Goal: Information Seeking & Learning: Learn about a topic

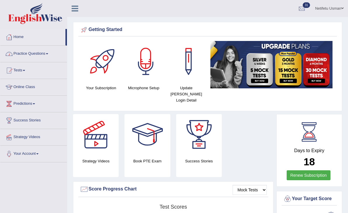
click at [39, 51] on link "Practice Questions" at bounding box center [33, 53] width 67 height 15
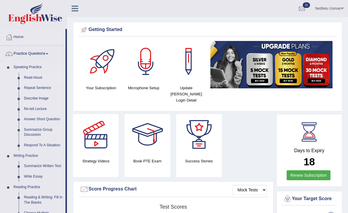
click at [29, 76] on link "Read Aloud" at bounding box center [43, 78] width 44 height 11
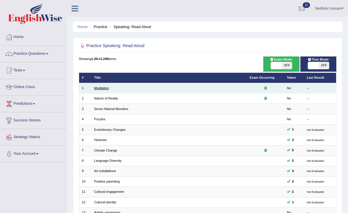
click at [105, 87] on link "Meditation" at bounding box center [101, 88] width 15 height 4
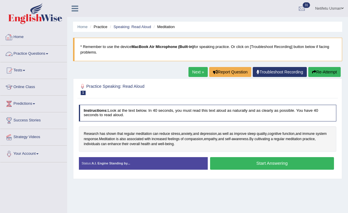
click at [33, 52] on link "Practice Questions" at bounding box center [33, 53] width 67 height 15
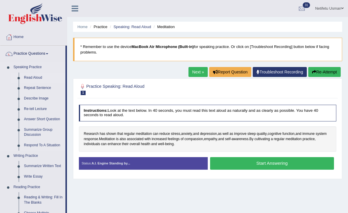
click at [32, 77] on link "Read Aloud" at bounding box center [43, 78] width 44 height 11
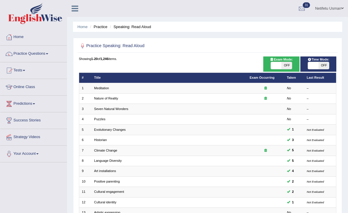
click at [287, 64] on span "OFF" at bounding box center [287, 65] width 11 height 7
checkbox input "true"
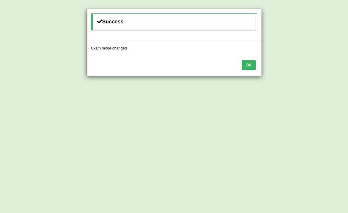
click at [251, 64] on button "OK" at bounding box center [248, 65] width 13 height 10
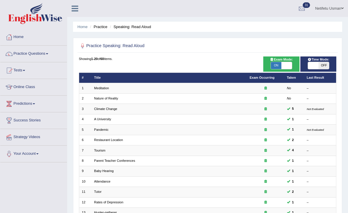
click at [324, 68] on span "OFF" at bounding box center [324, 65] width 11 height 7
checkbox input "true"
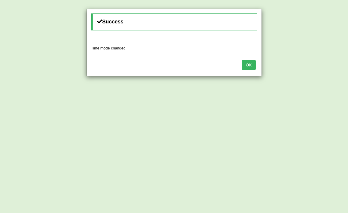
click at [252, 67] on button "OK" at bounding box center [248, 65] width 13 height 10
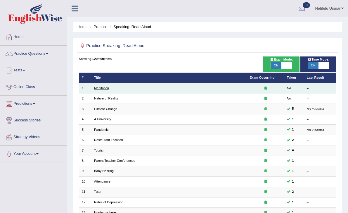
click at [103, 87] on link "Meditation" at bounding box center [101, 88] width 15 height 4
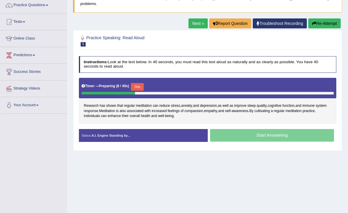
scroll to position [63, 0]
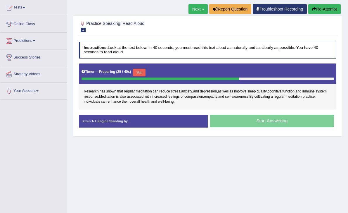
click at [142, 73] on button "Skip" at bounding box center [139, 73] width 13 height 8
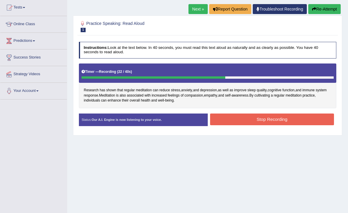
click at [240, 120] on button "Stop Recording" at bounding box center [272, 119] width 124 height 11
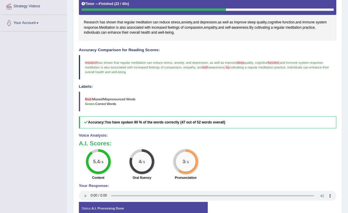
scroll to position [125, 0]
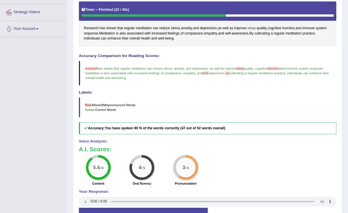
click at [255, 27] on span "sleep" at bounding box center [252, 28] width 8 height 5
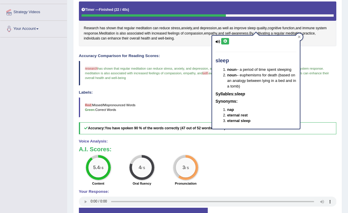
click at [226, 41] on icon at bounding box center [225, 41] width 4 height 4
click at [299, 37] on icon at bounding box center [299, 36] width 3 height 3
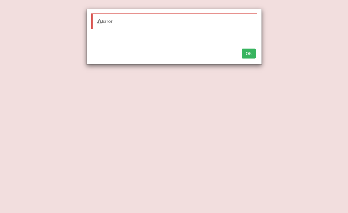
click at [248, 56] on button "OK" at bounding box center [248, 54] width 13 height 10
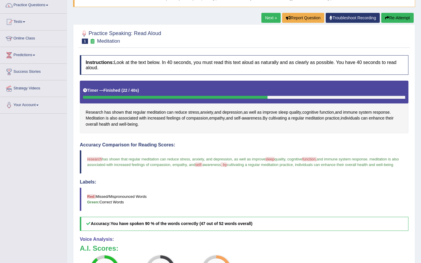
scroll to position [0, 0]
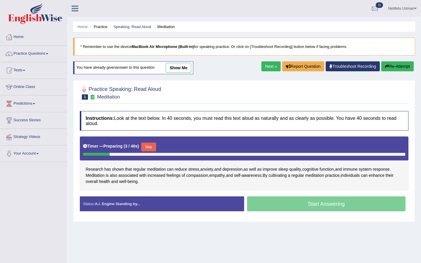
click at [152, 149] on button "Skip" at bounding box center [148, 147] width 15 height 9
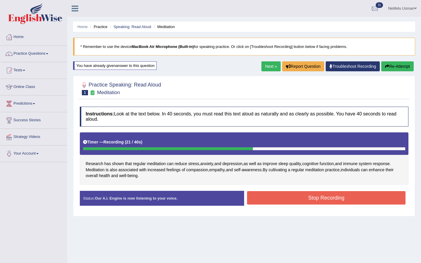
click at [262, 195] on button "Stop Recording" at bounding box center [326, 197] width 159 height 13
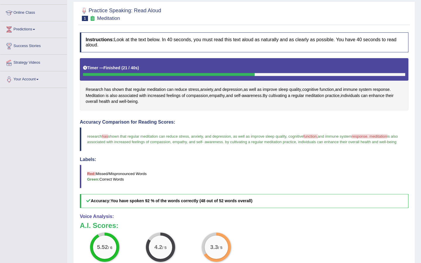
scroll to position [73, 0]
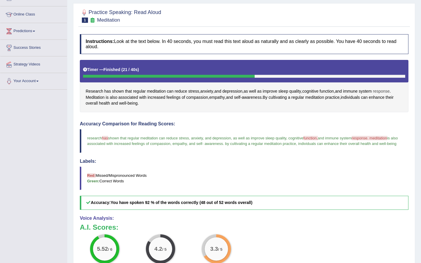
click at [385, 92] on span "response" at bounding box center [381, 91] width 17 height 6
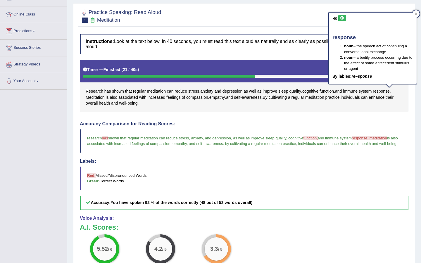
click at [342, 17] on icon at bounding box center [342, 18] width 4 height 4
click at [386, 138] on span "response. meditation" at bounding box center [369, 138] width 35 height 4
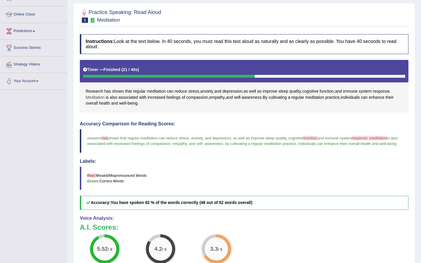
click at [87, 97] on span "Meditation" at bounding box center [95, 98] width 19 height 6
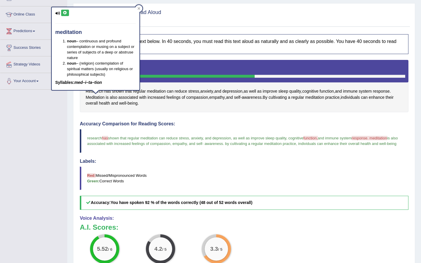
click at [65, 11] on button at bounding box center [65, 13] width 8 height 6
click at [140, 8] on icon at bounding box center [139, 8] width 3 height 3
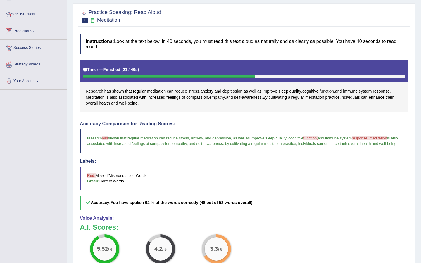
click at [327, 92] on span "function" at bounding box center [327, 91] width 14 height 6
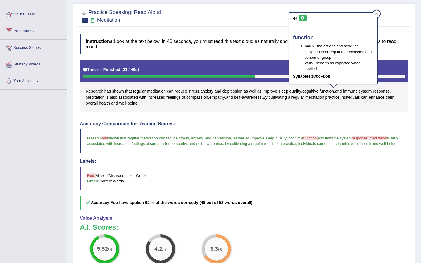
click at [303, 19] on icon at bounding box center [303, 18] width 4 height 4
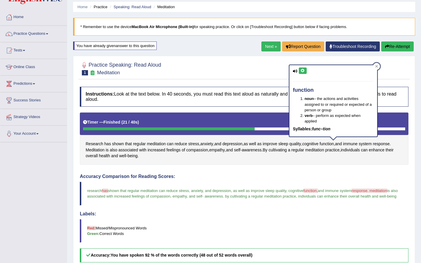
click at [407, 45] on button "Re-Attempt" at bounding box center [398, 47] width 32 height 10
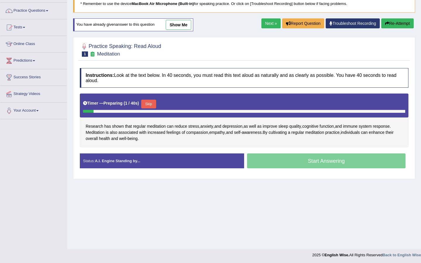
click at [155, 104] on button "Skip" at bounding box center [148, 104] width 15 height 9
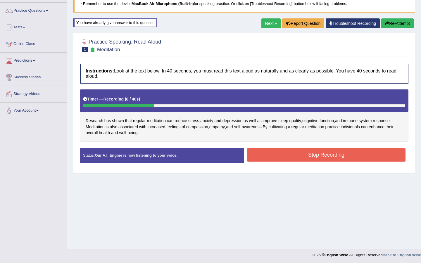
click at [398, 23] on button "Re-Attempt" at bounding box center [398, 23] width 32 height 10
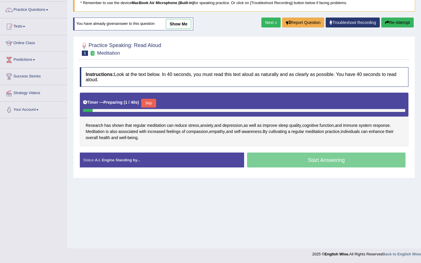
click at [149, 104] on button "Skip" at bounding box center [148, 103] width 15 height 9
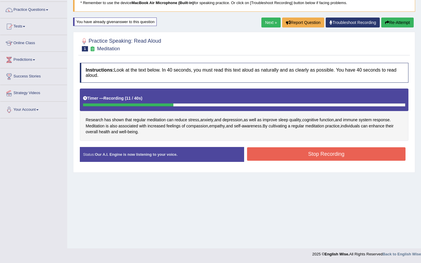
click at [398, 22] on button "Re-Attempt" at bounding box center [398, 23] width 32 height 10
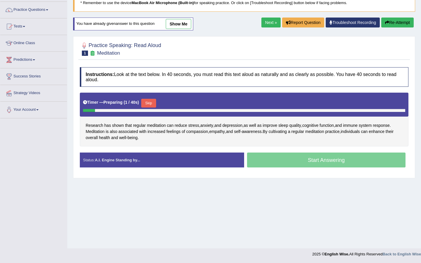
click at [156, 102] on button "Skip" at bounding box center [148, 103] width 15 height 9
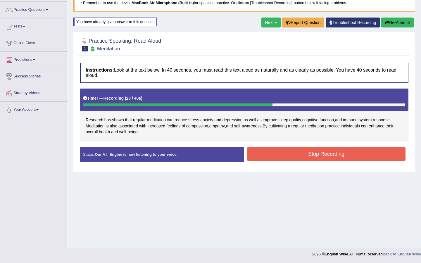
click at [256, 152] on button "Stop Recording" at bounding box center [326, 153] width 159 height 13
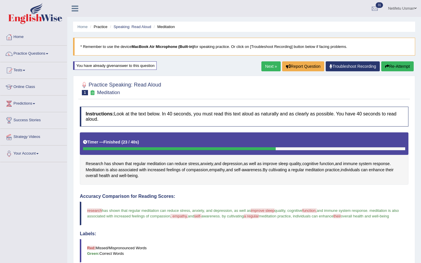
click at [267, 67] on link "Next »" at bounding box center [271, 66] width 19 height 10
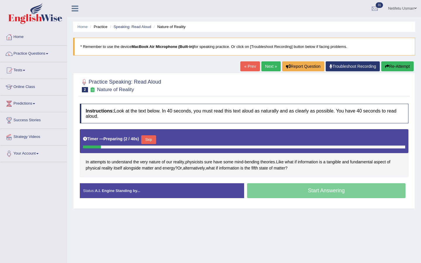
click at [151, 140] on button "Skip" at bounding box center [148, 139] width 15 height 9
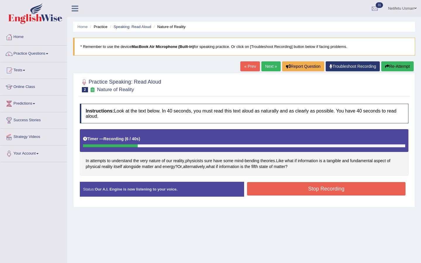
click at [399, 69] on button "Re-Attempt" at bounding box center [398, 66] width 32 height 10
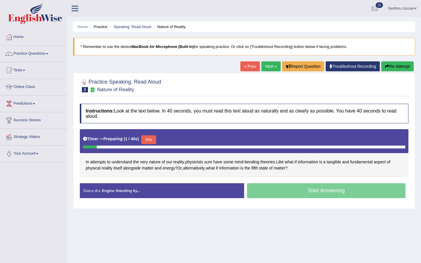
click at [150, 140] on button "Skip" at bounding box center [148, 139] width 15 height 9
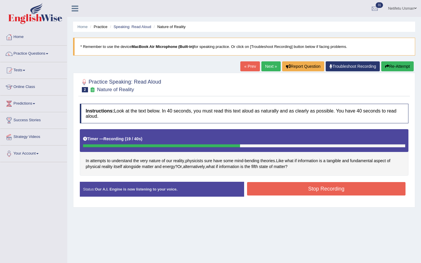
drag, startPoint x: 311, startPoint y: 197, endPoint x: 310, endPoint y: 194, distance: 3.4
click at [310, 195] on div "Stop Recording" at bounding box center [326, 189] width 164 height 15
click at [310, 194] on button "Stop Recording" at bounding box center [326, 188] width 159 height 13
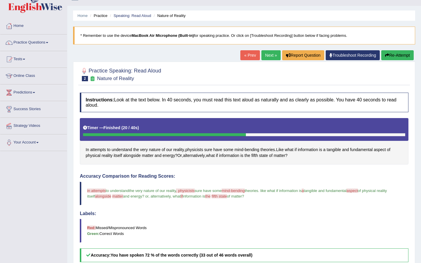
scroll to position [21, 0]
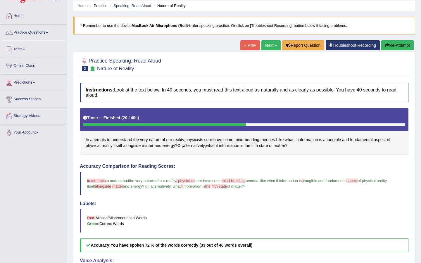
click at [385, 49] on button "Re-Attempt" at bounding box center [398, 45] width 32 height 10
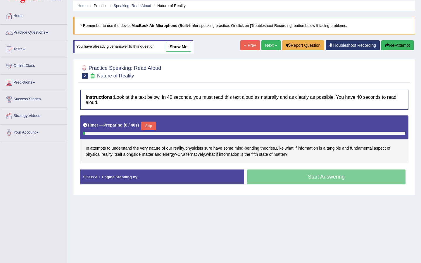
scroll to position [21, 0]
click at [147, 128] on button "Skip" at bounding box center [148, 126] width 15 height 9
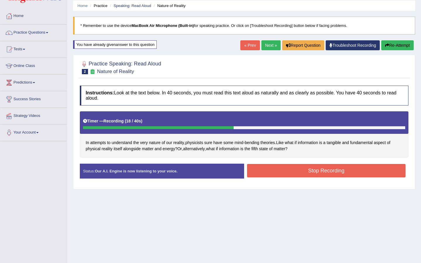
click at [296, 172] on button "Stop Recording" at bounding box center [326, 170] width 159 height 13
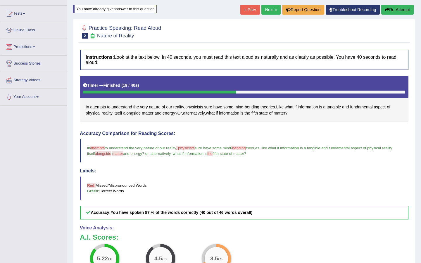
scroll to position [56, 0]
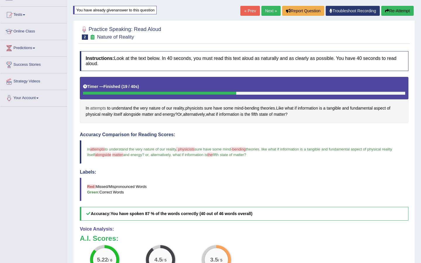
click at [102, 107] on span "attempts" at bounding box center [98, 108] width 16 height 6
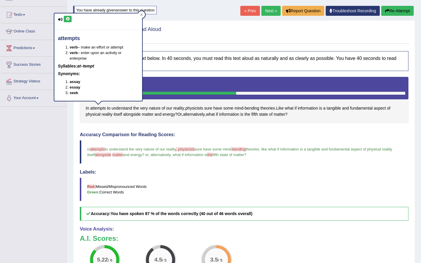
click at [69, 20] on icon at bounding box center [68, 19] width 4 height 4
click at [68, 19] on icon at bounding box center [68, 19] width 4 height 4
click at [142, 15] on icon at bounding box center [141, 14] width 3 height 3
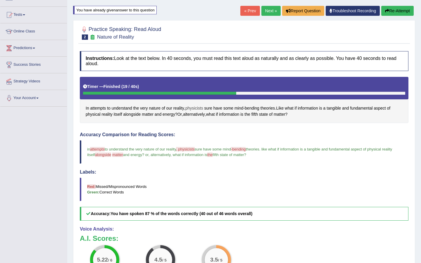
click at [201, 107] on span "physicists" at bounding box center [195, 108] width 18 height 6
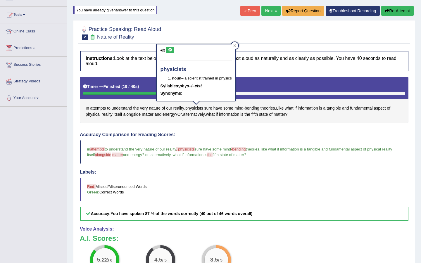
click at [169, 49] on icon at bounding box center [170, 50] width 4 height 4
click at [238, 42] on div at bounding box center [234, 45] width 7 height 7
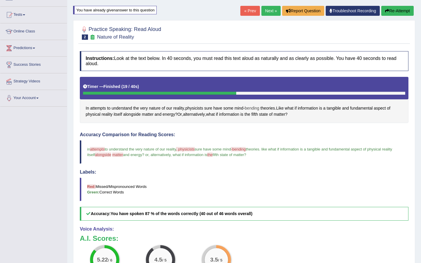
click at [257, 108] on span "bending" at bounding box center [252, 108] width 15 height 6
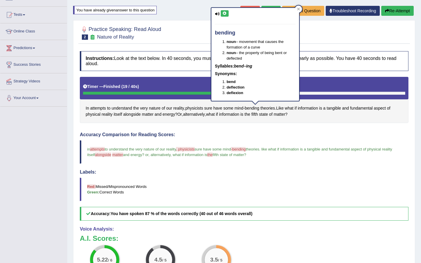
click at [225, 13] on icon at bounding box center [225, 14] width 4 height 4
click at [297, 10] on div at bounding box center [298, 9] width 7 height 7
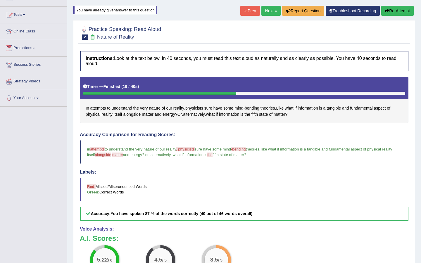
click at [132, 118] on div "In attempts to understand the very nature of our reality , physicists sure have…" at bounding box center [244, 100] width 329 height 47
click at [132, 114] on span "alongside" at bounding box center [132, 114] width 18 height 6
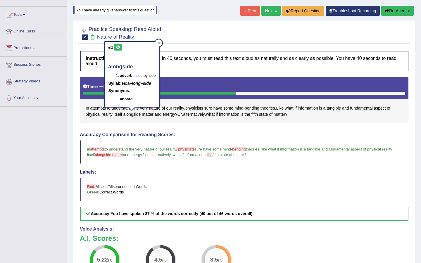
click at [119, 46] on icon at bounding box center [118, 48] width 4 height 4
click at [160, 42] on icon at bounding box center [158, 43] width 3 height 3
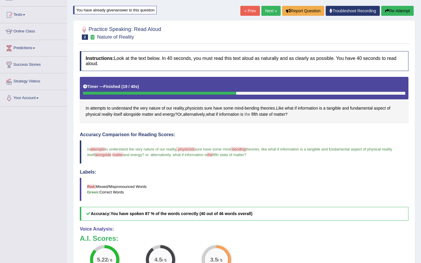
click at [250, 116] on span "the" at bounding box center [248, 114] width 6 height 6
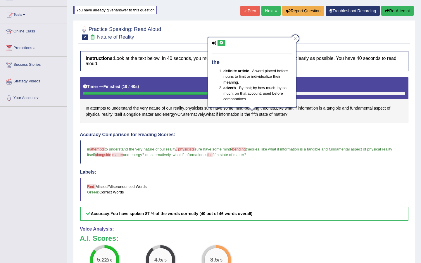
click at [219, 43] on icon at bounding box center [221, 43] width 4 height 4
click at [298, 37] on div at bounding box center [295, 38] width 7 height 7
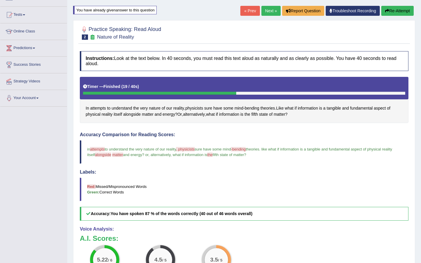
click at [394, 11] on button "Re-Attempt" at bounding box center [398, 11] width 32 height 10
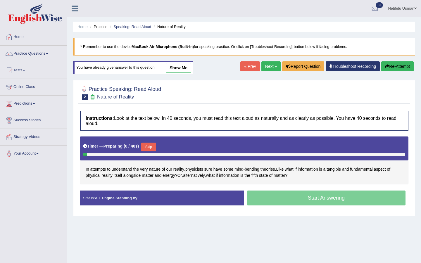
scroll to position [44, 0]
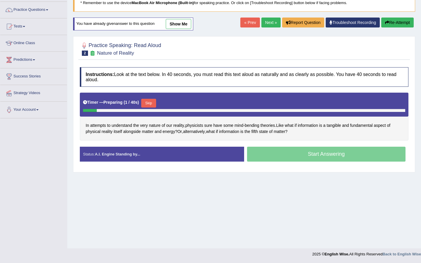
click at [153, 103] on button "Skip" at bounding box center [148, 103] width 15 height 9
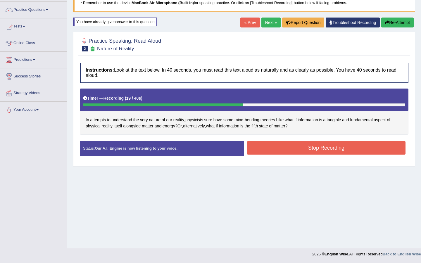
click at [272, 150] on button "Stop Recording" at bounding box center [326, 147] width 159 height 13
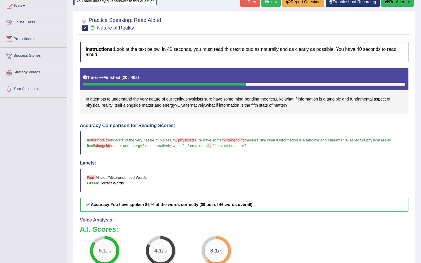
scroll to position [60, 0]
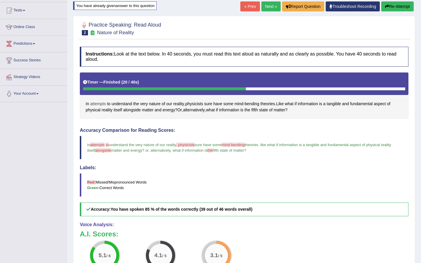
click at [97, 104] on span "attempts" at bounding box center [98, 104] width 16 height 6
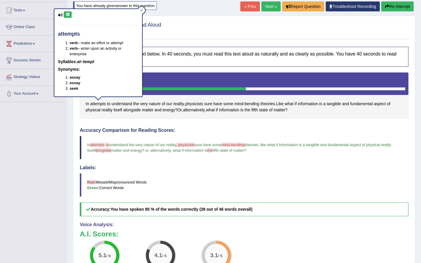
click at [67, 14] on icon at bounding box center [68, 15] width 4 height 4
click at [145, 11] on div at bounding box center [141, 10] width 7 height 7
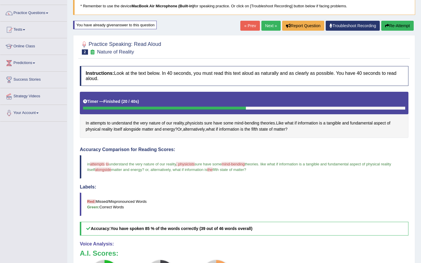
scroll to position [39, 0]
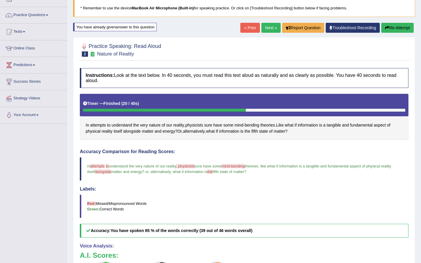
click at [387, 26] on icon "button" at bounding box center [387, 28] width 4 height 4
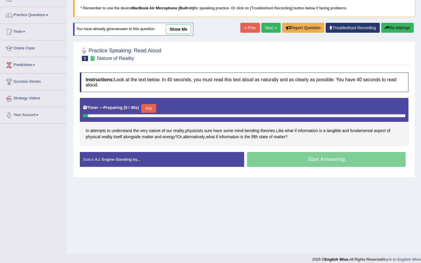
scroll to position [39, 0]
click at [150, 109] on button "Skip" at bounding box center [148, 108] width 15 height 9
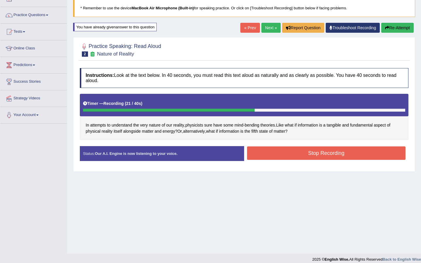
click at [279, 148] on button "Stop Recording" at bounding box center [326, 153] width 159 height 13
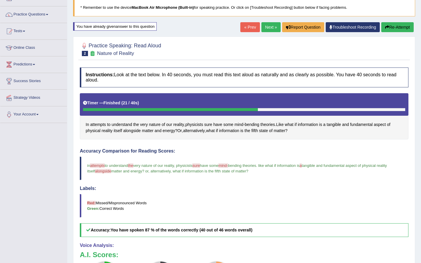
scroll to position [0, 0]
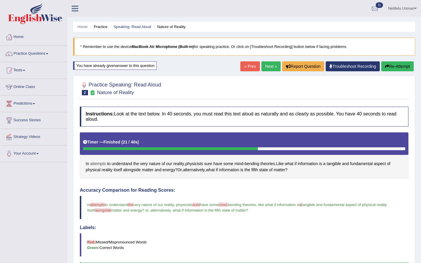
click at [95, 165] on span "attempts" at bounding box center [98, 164] width 16 height 6
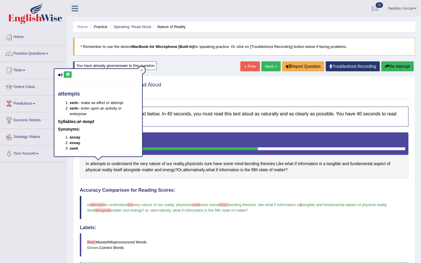
click at [67, 75] on icon at bounding box center [68, 75] width 4 height 4
click at [141, 72] on div at bounding box center [141, 70] width 7 height 7
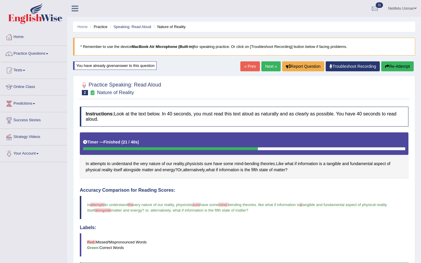
click at [402, 65] on button "Re-Attempt" at bounding box center [398, 66] width 32 height 10
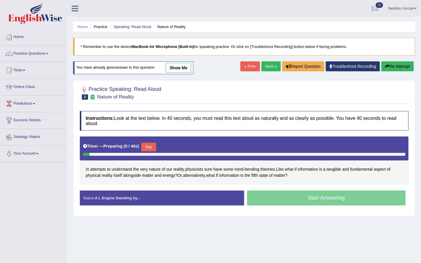
click at [149, 149] on button "Skip" at bounding box center [148, 147] width 15 height 9
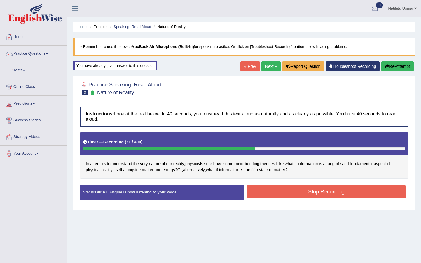
click at [299, 195] on button "Stop Recording" at bounding box center [326, 191] width 159 height 13
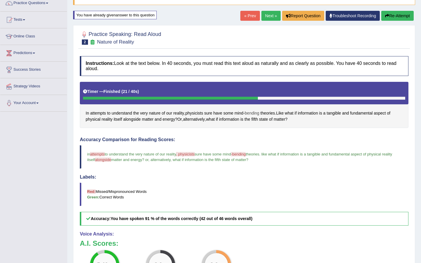
scroll to position [46, 0]
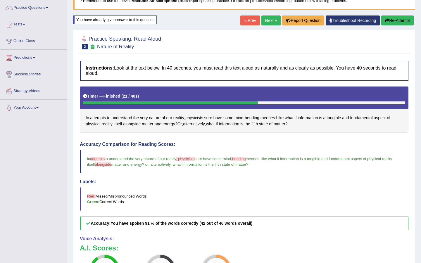
click at [403, 19] on button "Re-Attempt" at bounding box center [398, 21] width 32 height 10
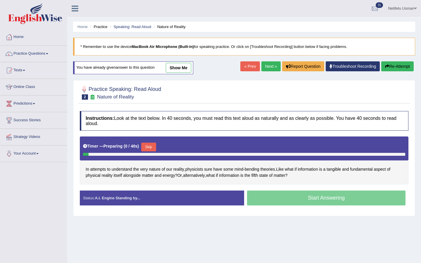
scroll to position [44, 0]
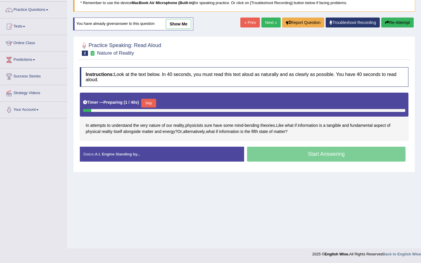
click at [154, 147] on div "Status: A.I. Engine Standing by..." at bounding box center [162, 154] width 164 height 15
click at [151, 107] on button "Skip" at bounding box center [148, 103] width 15 height 9
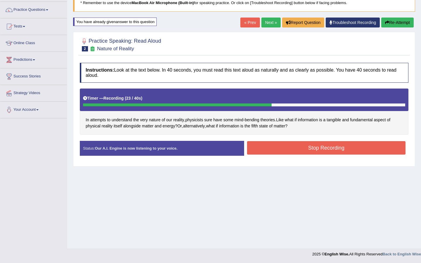
click at [289, 146] on button "Stop Recording" at bounding box center [326, 147] width 159 height 13
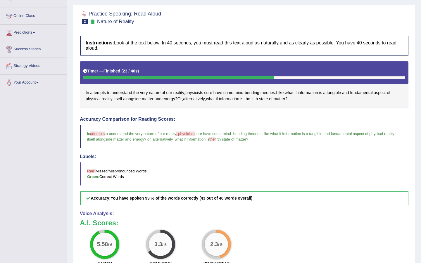
scroll to position [72, 0]
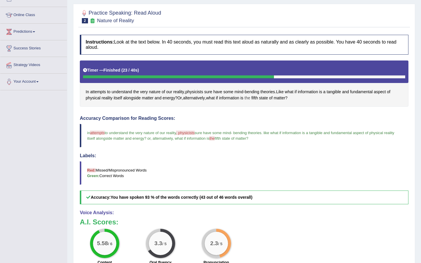
click at [250, 99] on span "the" at bounding box center [248, 98] width 6 height 6
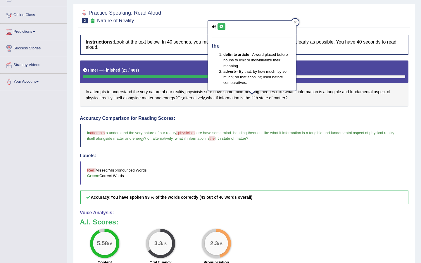
click at [220, 24] on button at bounding box center [222, 26] width 8 height 6
click at [295, 23] on div at bounding box center [295, 22] width 7 height 7
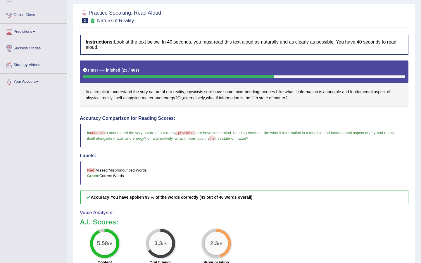
click at [101, 92] on span "attempts" at bounding box center [98, 92] width 16 height 6
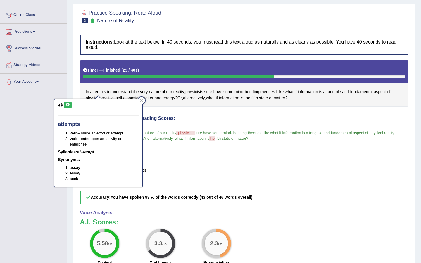
click at [68, 103] on icon at bounding box center [68, 105] width 4 height 4
click at [142, 103] on div at bounding box center [141, 100] width 7 height 7
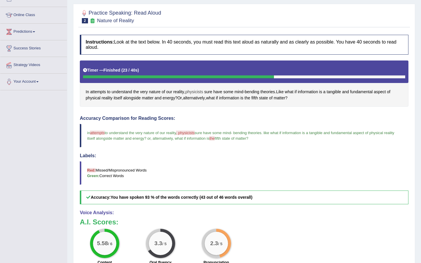
click at [194, 92] on span "physicists" at bounding box center [195, 92] width 18 height 6
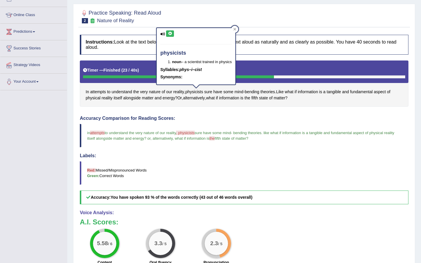
click at [171, 32] on icon at bounding box center [170, 34] width 4 height 4
click at [236, 29] on icon at bounding box center [234, 29] width 3 height 3
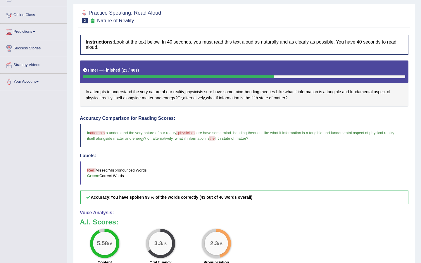
scroll to position [0, 0]
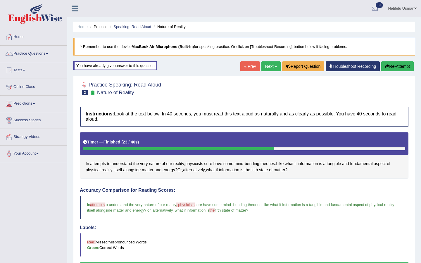
click at [399, 68] on button "Re-Attempt" at bounding box center [398, 66] width 32 height 10
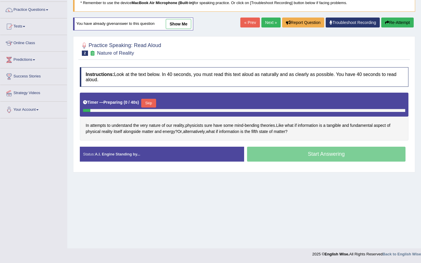
scroll to position [44, 0]
click at [154, 107] on button "Skip" at bounding box center [148, 103] width 15 height 9
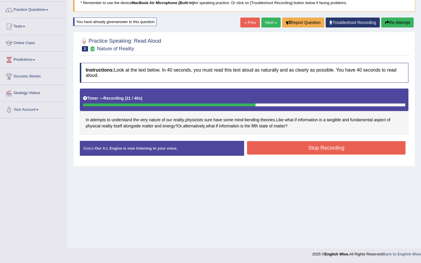
click at [267, 152] on button "Stop Recording" at bounding box center [326, 147] width 159 height 13
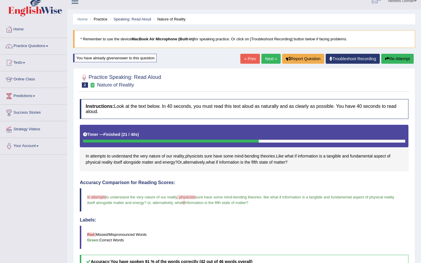
scroll to position [0, 0]
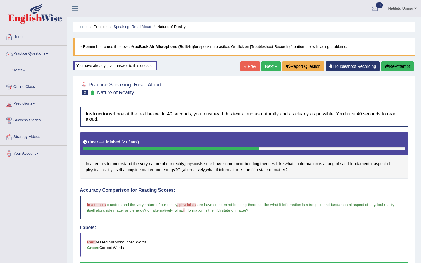
click at [198, 163] on span "physicists" at bounding box center [195, 164] width 18 height 6
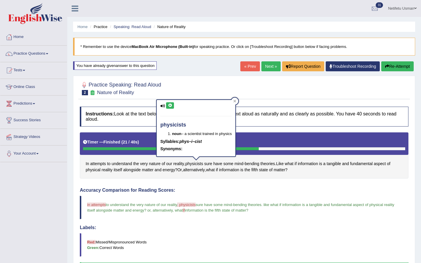
click at [169, 106] on icon at bounding box center [170, 106] width 4 height 4
click at [170, 101] on div "physicists noun – a scientist trained in physics Syllables: phys–i–cist Synonym…" at bounding box center [196, 128] width 78 height 57
click at [170, 109] on div "physicists noun – a scientist trained in physics Syllables: phys–i–cist Synonym…" at bounding box center [196, 128] width 78 height 57
click at [170, 104] on icon at bounding box center [170, 106] width 4 height 4
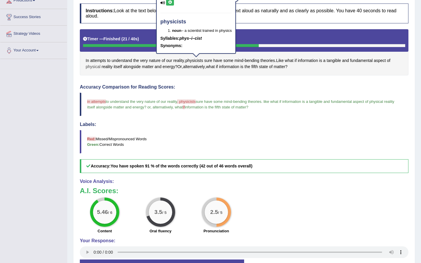
scroll to position [102, 0]
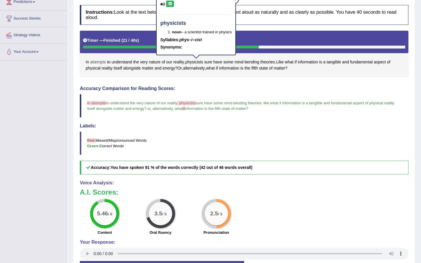
click at [97, 62] on span "attempts" at bounding box center [98, 62] width 16 height 6
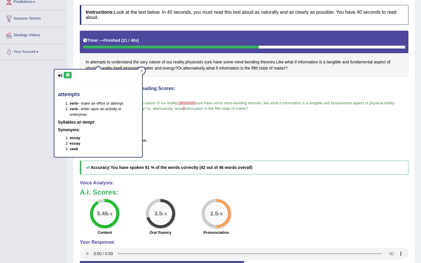
click at [68, 77] on button at bounding box center [68, 75] width 8 height 6
click at [140, 69] on icon at bounding box center [141, 70] width 3 height 3
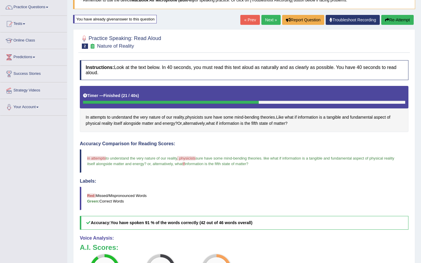
scroll to position [47, 0]
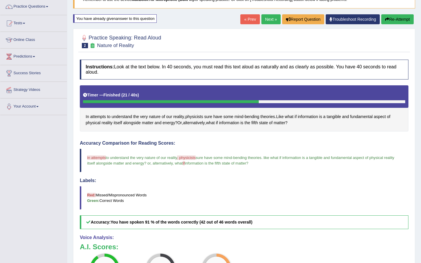
click at [400, 21] on button "Re-Attempt" at bounding box center [398, 19] width 32 height 10
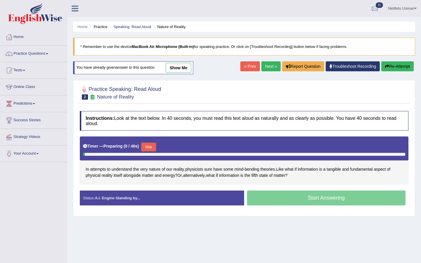
scroll to position [44, 0]
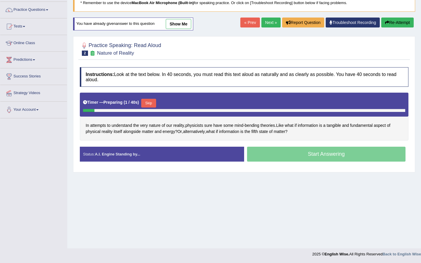
click at [152, 103] on button "Skip" at bounding box center [148, 103] width 15 height 9
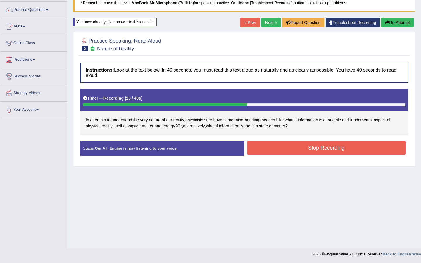
click at [291, 146] on button "Stop Recording" at bounding box center [326, 147] width 159 height 13
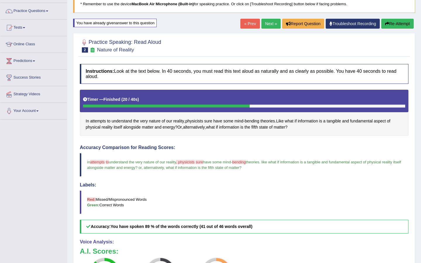
scroll to position [22, 0]
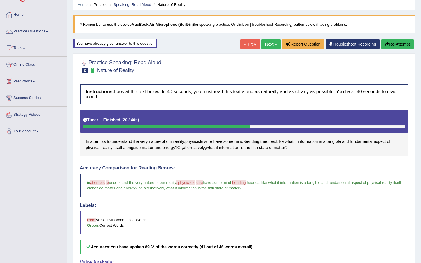
click at [267, 41] on link "Next »" at bounding box center [271, 44] width 19 height 10
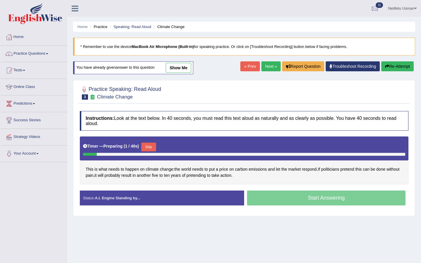
click at [148, 144] on button "Skip" at bounding box center [148, 147] width 15 height 9
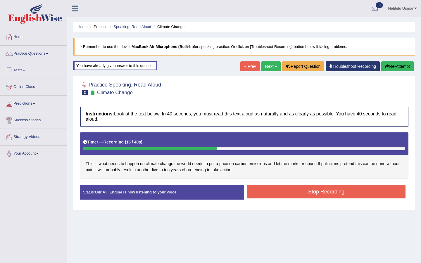
click at [267, 189] on button "Stop Recording" at bounding box center [326, 191] width 159 height 13
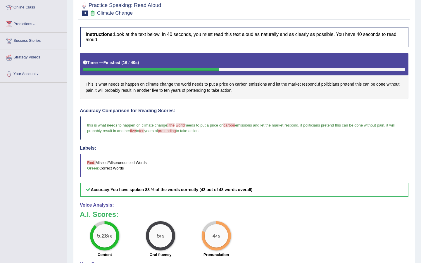
scroll to position [80, 0]
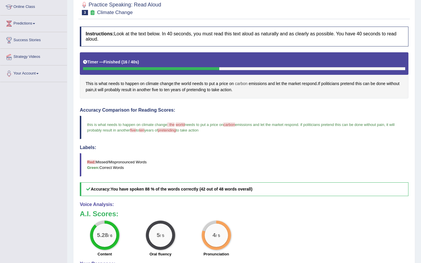
click at [245, 82] on span "carbon" at bounding box center [241, 84] width 13 height 6
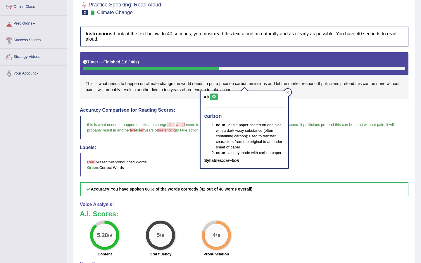
click at [216, 95] on icon at bounding box center [214, 97] width 4 height 4
click at [287, 90] on div at bounding box center [287, 92] width 7 height 7
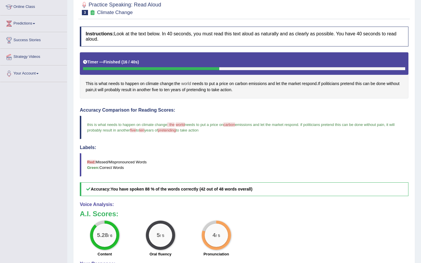
click at [188, 82] on span "world" at bounding box center [186, 84] width 10 height 6
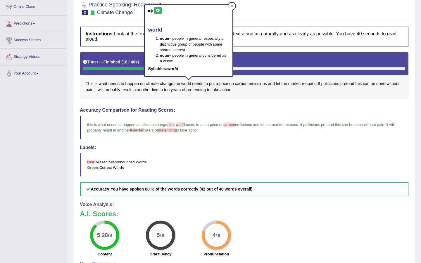
click at [159, 8] on button at bounding box center [158, 10] width 8 height 6
click at [231, 7] on icon at bounding box center [232, 6] width 3 height 3
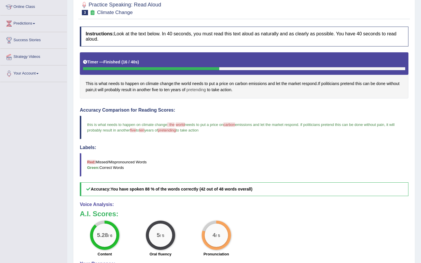
click at [206, 88] on span "pretending" at bounding box center [196, 90] width 19 height 6
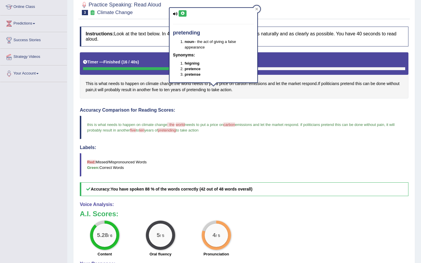
click at [184, 11] on button at bounding box center [183, 13] width 8 height 6
click at [258, 10] on div at bounding box center [256, 9] width 7 height 7
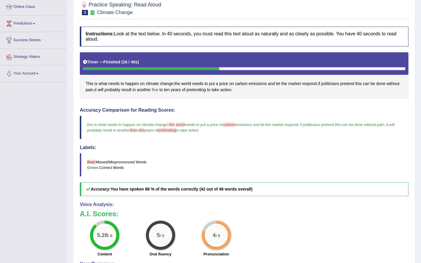
click at [158, 90] on span "five" at bounding box center [155, 90] width 6 height 6
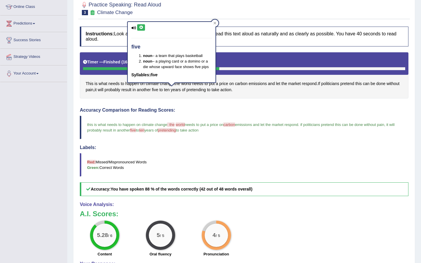
click at [141, 28] on icon at bounding box center [141, 28] width 4 height 4
click at [216, 21] on div at bounding box center [215, 23] width 7 height 7
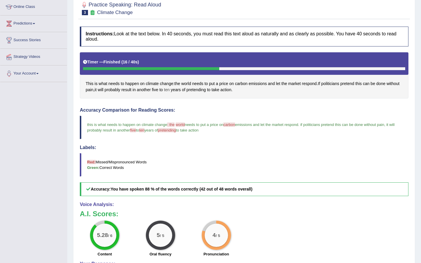
click at [170, 90] on span "ten" at bounding box center [167, 90] width 6 height 6
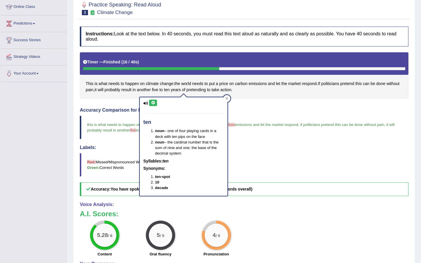
click at [155, 100] on button at bounding box center [153, 103] width 8 height 6
click at [151, 101] on icon at bounding box center [153, 103] width 4 height 4
click at [226, 97] on icon at bounding box center [227, 98] width 3 height 3
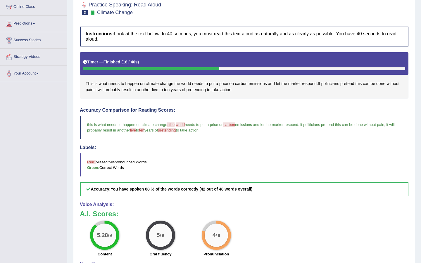
click at [180, 83] on span "the" at bounding box center [178, 84] width 6 height 6
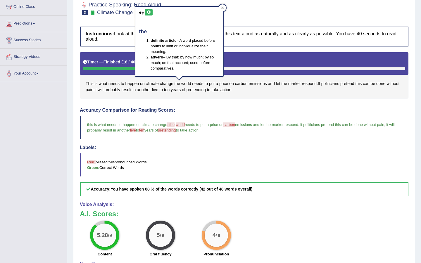
click at [150, 11] on icon at bounding box center [149, 13] width 4 height 4
click at [221, 8] on div at bounding box center [222, 7] width 7 height 7
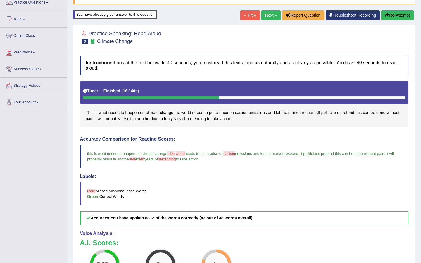
scroll to position [51, 0]
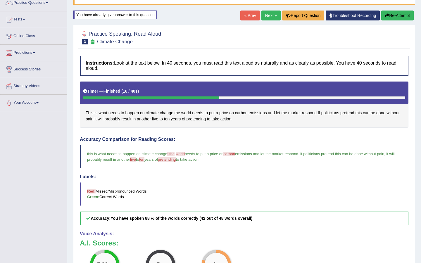
click at [396, 13] on button "Re-Attempt" at bounding box center [398, 16] width 32 height 10
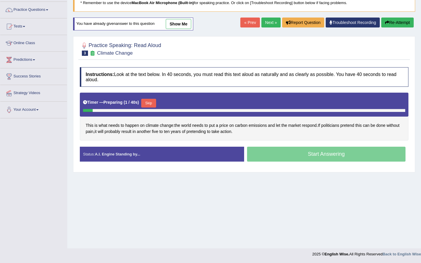
click at [151, 104] on button "Skip" at bounding box center [148, 103] width 15 height 9
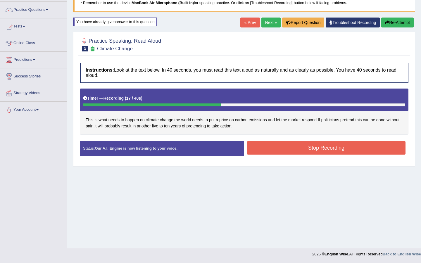
click at [268, 148] on button "Stop Recording" at bounding box center [326, 147] width 159 height 13
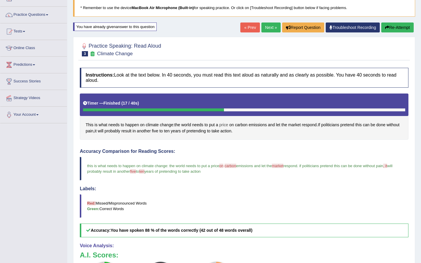
scroll to position [39, 0]
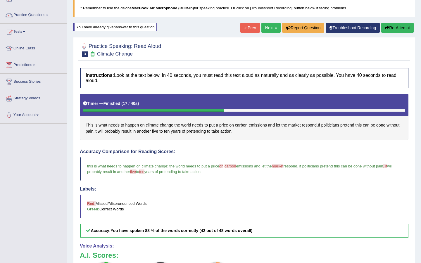
click at [397, 27] on button "Re-Attempt" at bounding box center [398, 28] width 32 height 10
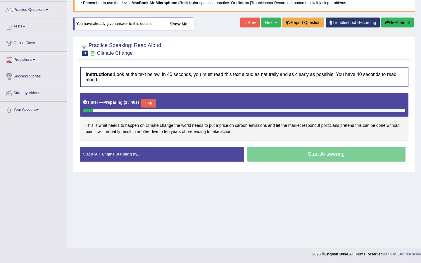
click at [156, 100] on button "Skip" at bounding box center [148, 103] width 15 height 9
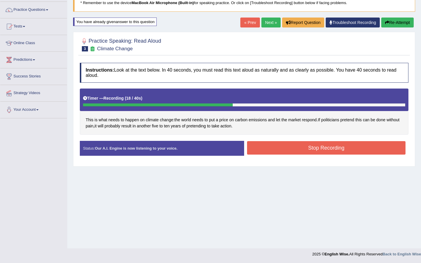
click at [269, 147] on button "Stop Recording" at bounding box center [326, 147] width 159 height 13
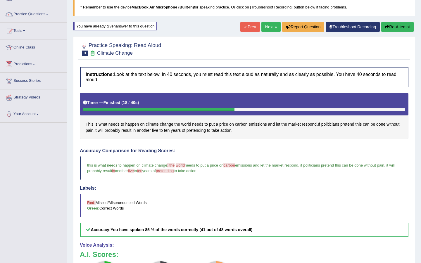
scroll to position [49, 0]
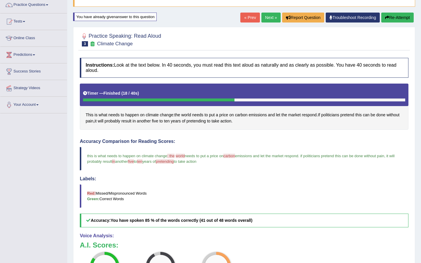
click at [389, 17] on button "Re-Attempt" at bounding box center [398, 18] width 32 height 10
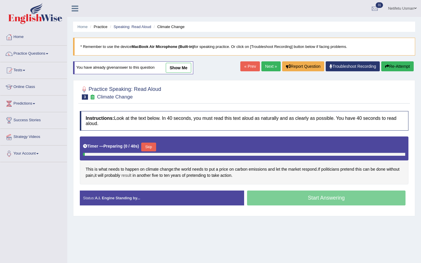
scroll to position [44, 0]
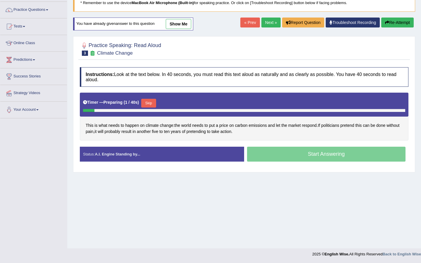
click at [152, 104] on button "Skip" at bounding box center [148, 103] width 15 height 9
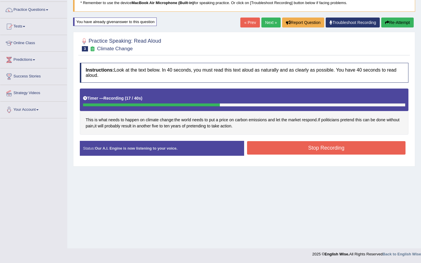
click at [268, 151] on button "Stop Recording" at bounding box center [326, 147] width 159 height 13
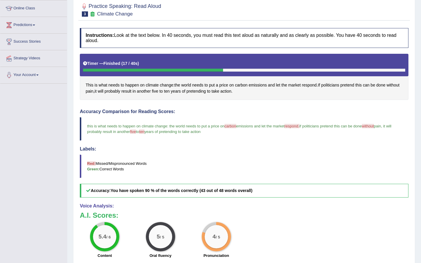
scroll to position [82, 0]
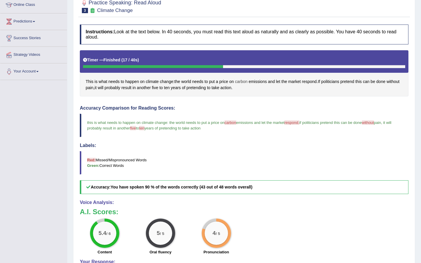
click at [244, 80] on span "carbon" at bounding box center [241, 82] width 13 height 6
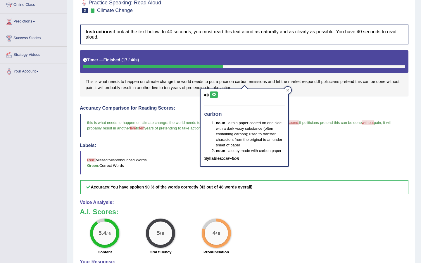
click at [214, 92] on button at bounding box center [214, 95] width 8 height 6
click at [288, 87] on div at bounding box center [287, 90] width 7 height 7
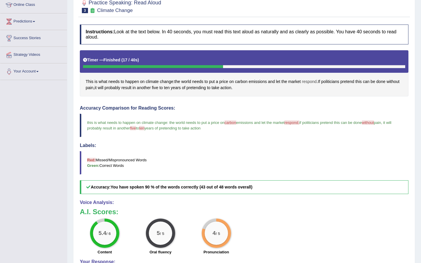
click at [312, 83] on span "respond" at bounding box center [309, 82] width 15 height 6
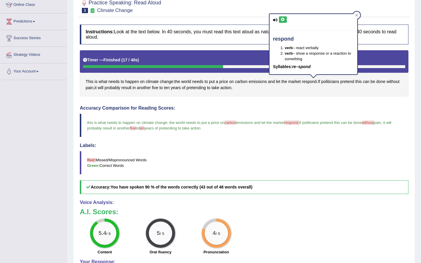
click at [281, 24] on div "respond verb – react verbally verb – show a response or a reaction to something…" at bounding box center [314, 44] width 88 height 61
click at [281, 20] on icon at bounding box center [283, 20] width 4 height 4
click at [281, 19] on button at bounding box center [283, 19] width 8 height 6
click at [281, 19] on icon at bounding box center [283, 20] width 4 height 4
click at [358, 13] on div "respond verb – react verbally verb – show a response or a reaction to something…" at bounding box center [313, 46] width 89 height 66
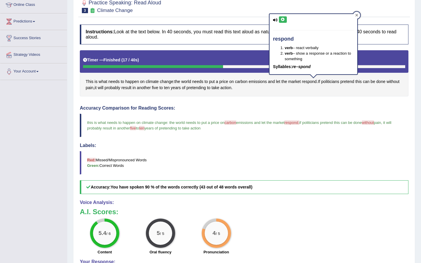
click at [357, 14] on icon at bounding box center [356, 15] width 3 height 3
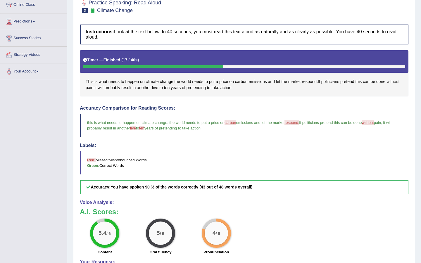
click at [387, 85] on span "without" at bounding box center [393, 82] width 13 height 6
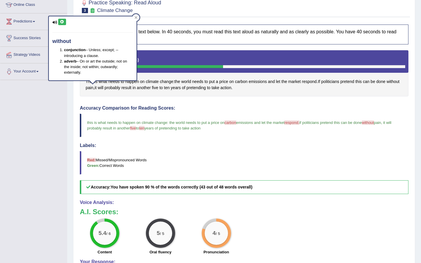
click at [60, 21] on icon at bounding box center [62, 22] width 4 height 4
click at [65, 23] on button at bounding box center [62, 22] width 8 height 6
click at [136, 16] on icon at bounding box center [136, 17] width 3 height 3
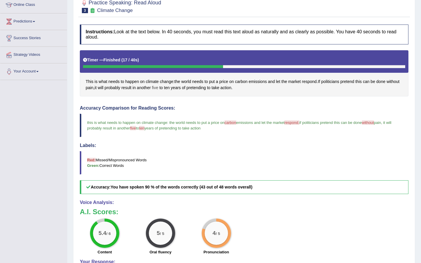
click at [158, 87] on span "five" at bounding box center [155, 88] width 6 height 6
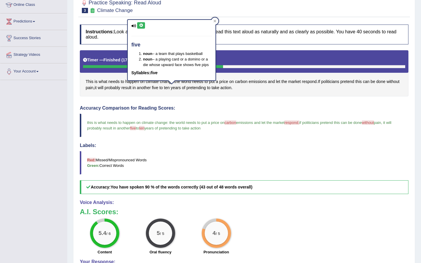
click at [142, 23] on button at bounding box center [141, 25] width 8 height 6
click at [217, 21] on div at bounding box center [215, 21] width 7 height 7
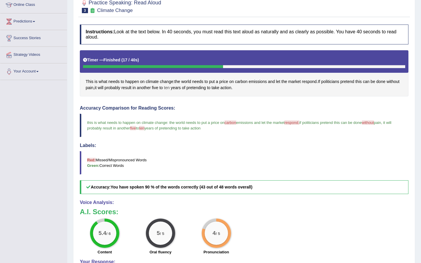
click at [170, 86] on span "ten" at bounding box center [167, 88] width 6 height 6
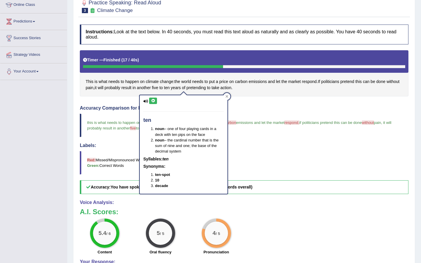
click at [153, 100] on icon at bounding box center [153, 101] width 4 height 4
click at [226, 96] on icon at bounding box center [227, 96] width 3 height 3
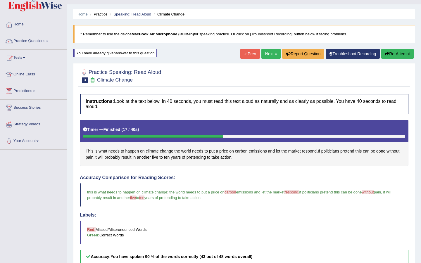
scroll to position [11, 0]
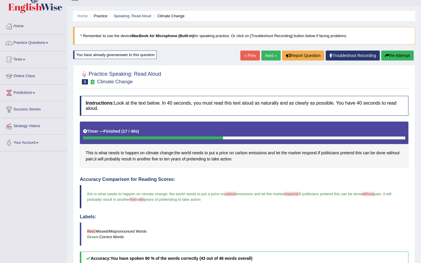
click at [387, 53] on button "Re-Attempt" at bounding box center [398, 56] width 32 height 10
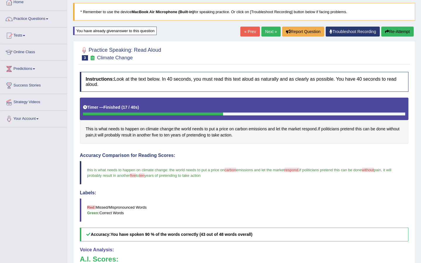
scroll to position [107, 0]
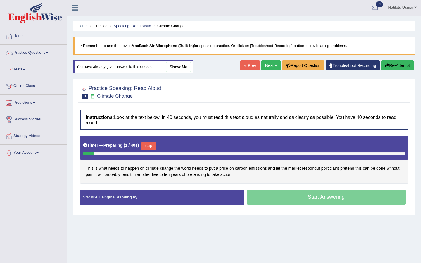
click at [154, 146] on button "Skip" at bounding box center [148, 146] width 15 height 9
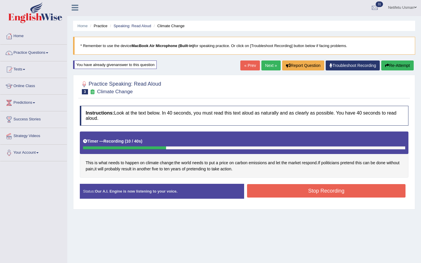
click at [393, 63] on button "Re-Attempt" at bounding box center [398, 66] width 32 height 10
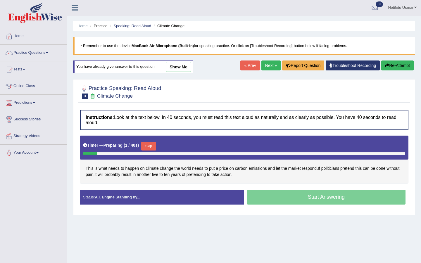
click at [154, 145] on button "Skip" at bounding box center [148, 146] width 15 height 9
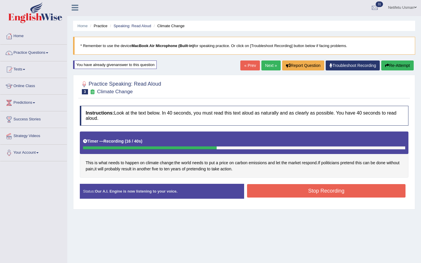
click at [268, 191] on button "Stop Recording" at bounding box center [326, 190] width 159 height 13
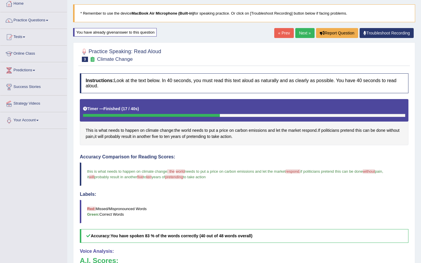
scroll to position [21, 0]
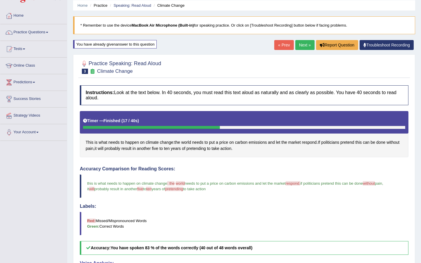
click at [384, 46] on link "Troubleshoot Recording" at bounding box center [387, 45] width 54 height 10
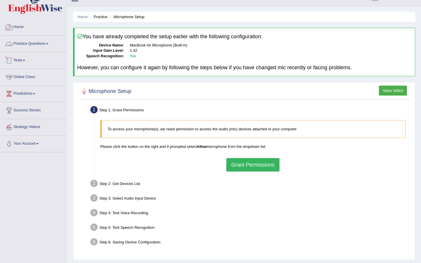
scroll to position [44, 0]
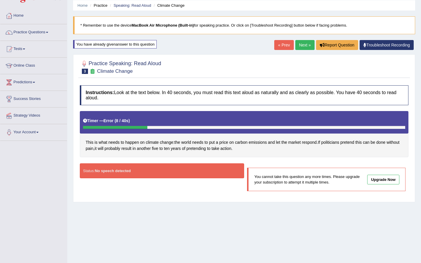
click at [303, 48] on link "Next »" at bounding box center [305, 45] width 19 height 10
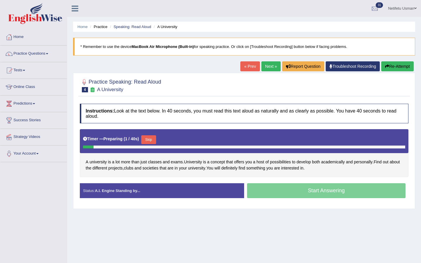
click at [152, 138] on button "Skip" at bounding box center [148, 139] width 15 height 9
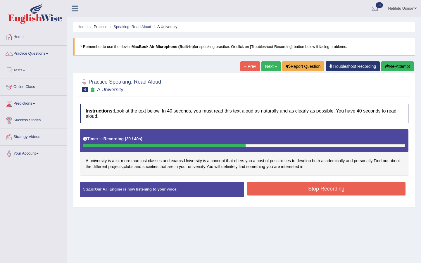
click at [301, 189] on button "Stop Recording" at bounding box center [326, 188] width 159 height 13
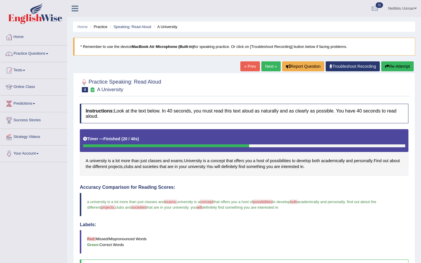
click at [390, 65] on button "Re-Attempt" at bounding box center [398, 66] width 32 height 10
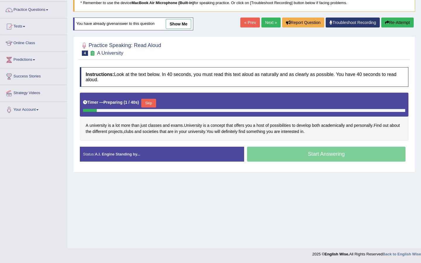
click at [151, 101] on button "Skip" at bounding box center [148, 103] width 15 height 9
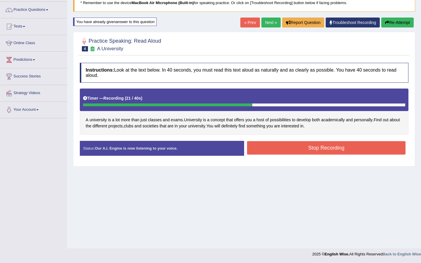
click at [312, 147] on button "Stop Recording" at bounding box center [326, 147] width 159 height 13
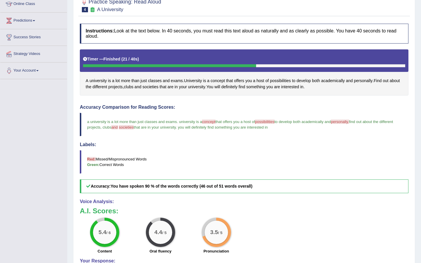
scroll to position [49, 0]
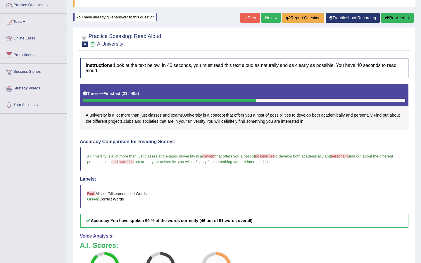
click at [392, 15] on button "Re-Attempt" at bounding box center [398, 18] width 32 height 10
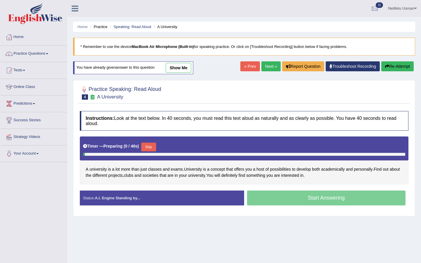
scroll to position [44, 0]
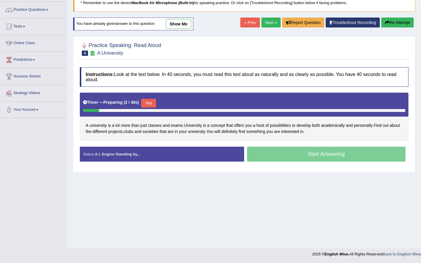
click at [152, 99] on button "Skip" at bounding box center [148, 103] width 15 height 9
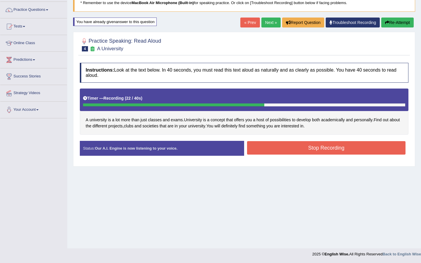
click at [311, 148] on button "Stop Recording" at bounding box center [326, 147] width 159 height 13
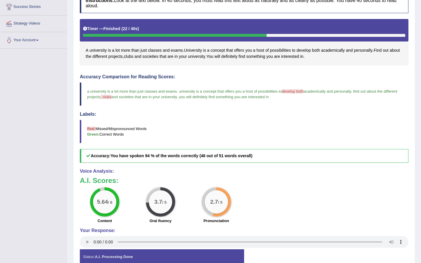
scroll to position [111, 0]
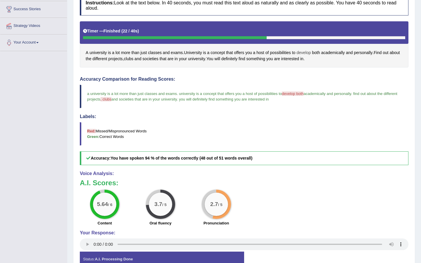
click at [307, 51] on span "develop" at bounding box center [304, 53] width 14 height 6
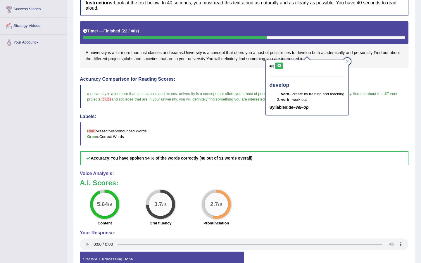
click at [278, 65] on icon at bounding box center [279, 66] width 4 height 4
click at [351, 61] on div at bounding box center [347, 61] width 7 height 7
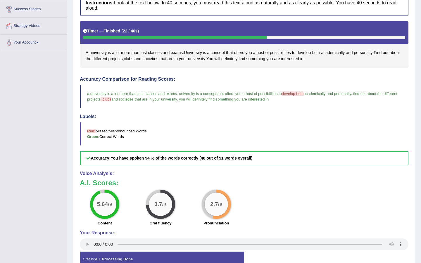
click at [320, 51] on span "both" at bounding box center [316, 53] width 8 height 6
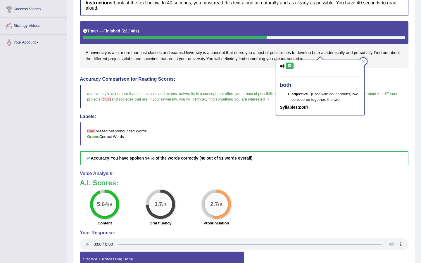
click at [289, 64] on icon at bounding box center [290, 66] width 4 height 4
click at [292, 67] on icon at bounding box center [290, 66] width 4 height 4
click at [365, 62] on icon at bounding box center [363, 61] width 3 height 3
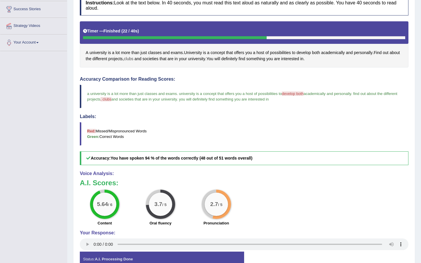
click at [134, 57] on span "clubs" at bounding box center [129, 59] width 10 height 6
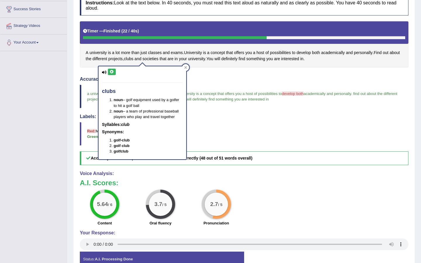
click at [112, 73] on icon at bounding box center [112, 72] width 4 height 4
click at [184, 66] on icon at bounding box center [185, 67] width 3 height 3
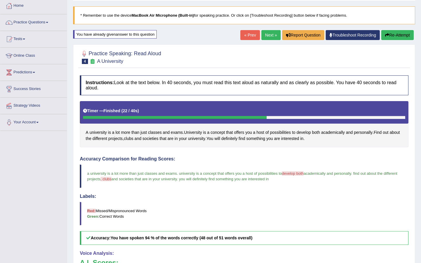
scroll to position [19, 0]
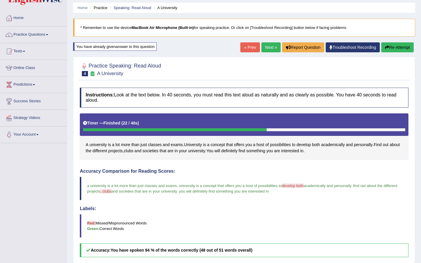
click at [387, 49] on icon "button" at bounding box center [387, 47] width 4 height 4
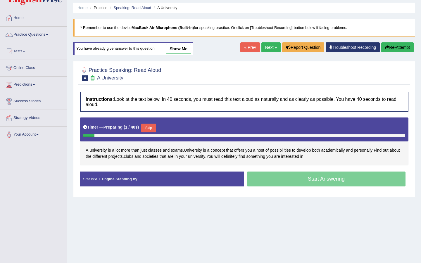
click at [154, 128] on button "Skip" at bounding box center [148, 128] width 15 height 9
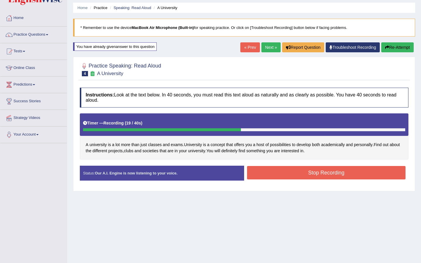
click at [278, 182] on div "Status: Our A.I. Engine is now listening to your voice. Start Answering Stop Re…" at bounding box center [244, 176] width 329 height 21
click at [276, 176] on button "Stop Recording" at bounding box center [326, 172] width 159 height 13
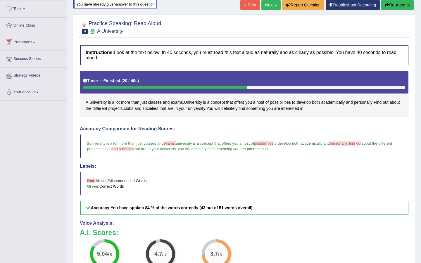
scroll to position [60, 0]
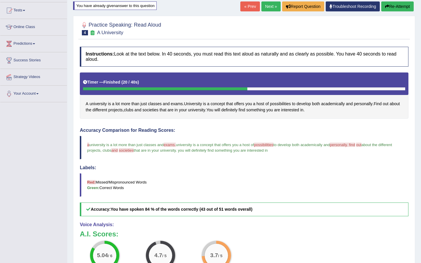
click at [404, 8] on button "Re-Attempt" at bounding box center [398, 6] width 32 height 10
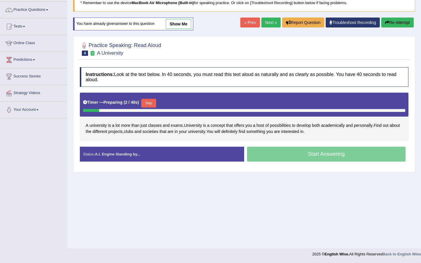
click at [149, 102] on button "Skip" at bounding box center [148, 103] width 15 height 9
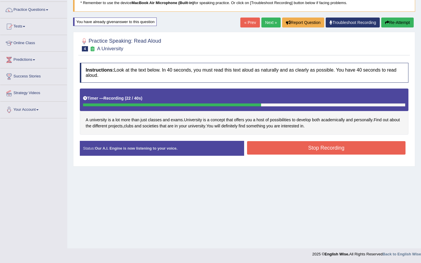
click at [270, 154] on button "Stop Recording" at bounding box center [326, 147] width 159 height 13
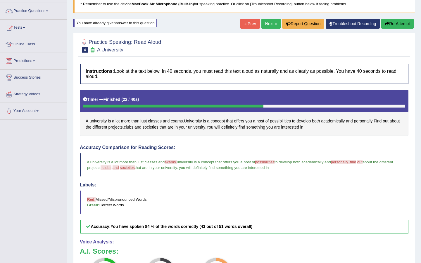
scroll to position [16, 0]
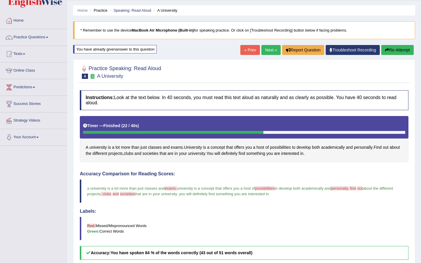
click at [267, 47] on link "Next »" at bounding box center [271, 50] width 19 height 10
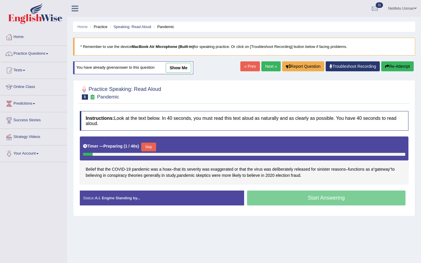
click at [147, 146] on button "Skip" at bounding box center [148, 147] width 15 height 9
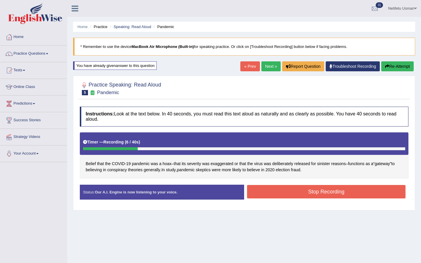
click at [395, 66] on button "Re-Attempt" at bounding box center [398, 66] width 32 height 10
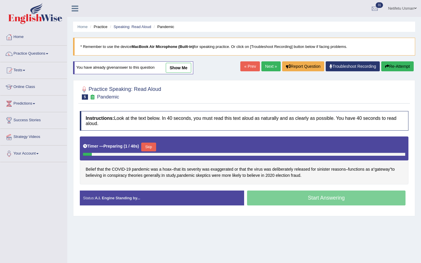
click at [152, 146] on button "Skip" at bounding box center [148, 147] width 15 height 9
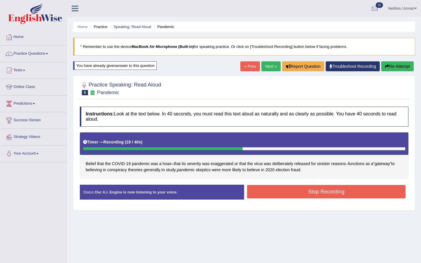
click at [284, 191] on button "Stop Recording" at bounding box center [326, 191] width 159 height 13
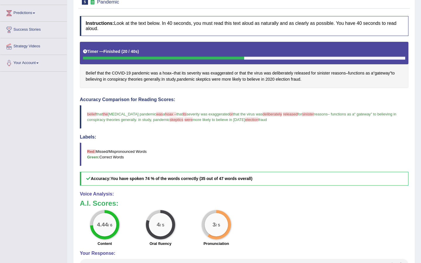
scroll to position [61, 0]
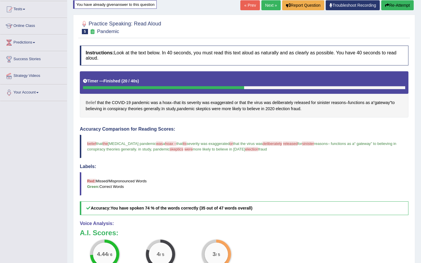
click at [90, 102] on span "Belief" at bounding box center [91, 103] width 10 height 6
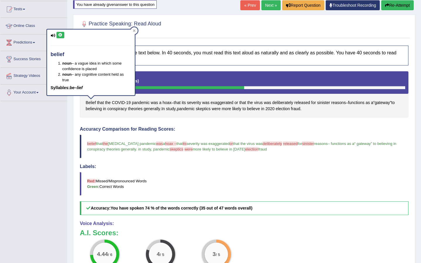
click at [61, 36] on icon at bounding box center [60, 35] width 4 height 4
click at [134, 28] on div at bounding box center [134, 30] width 7 height 7
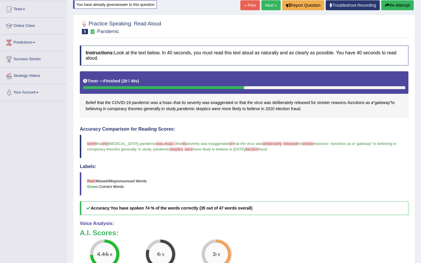
click at [107, 144] on span "the" at bounding box center [105, 144] width 5 height 4
click at [108, 102] on span "the" at bounding box center [108, 103] width 6 height 6
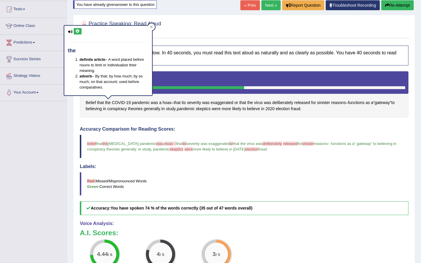
click at [79, 31] on icon at bounding box center [77, 32] width 4 height 4
click at [154, 26] on div at bounding box center [151, 26] width 7 height 7
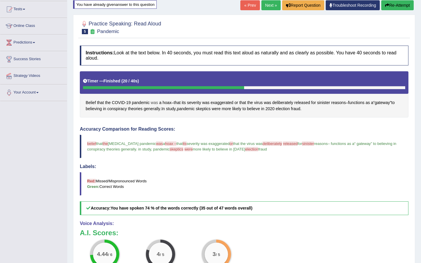
click at [155, 104] on span "was" at bounding box center [154, 103] width 7 height 6
click at [157, 63] on icon at bounding box center [157, 63] width 4 height 4
click at [165, 144] on span "hoax –" at bounding box center [170, 144] width 11 height 4
click at [166, 104] on span "hoax" at bounding box center [167, 103] width 9 height 6
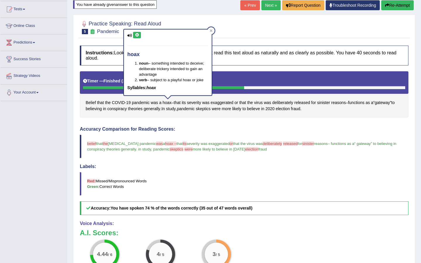
click at [138, 33] on button at bounding box center [137, 35] width 8 height 6
click at [211, 31] on icon at bounding box center [211, 30] width 3 height 3
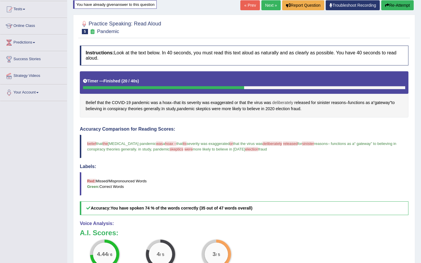
click at [279, 104] on span "deliberately" at bounding box center [282, 103] width 21 height 6
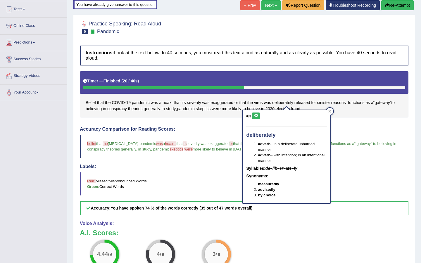
click at [258, 114] on icon at bounding box center [256, 116] width 4 height 4
click at [329, 113] on icon at bounding box center [330, 111] width 3 height 3
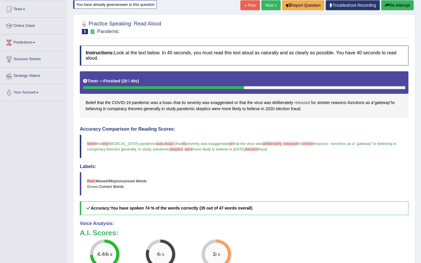
click at [308, 102] on span "released" at bounding box center [303, 103] width 16 height 6
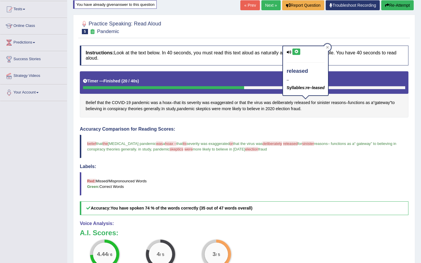
click at [300, 51] on button at bounding box center [297, 52] width 8 height 6
click at [298, 51] on icon at bounding box center [296, 52] width 4 height 4
click at [329, 47] on icon at bounding box center [328, 47] width 3 height 3
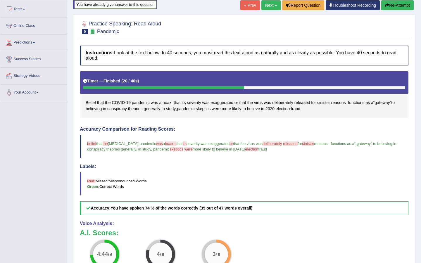
click at [326, 103] on span "sinister" at bounding box center [323, 103] width 13 height 6
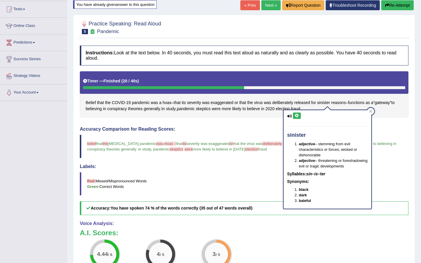
click at [299, 117] on button at bounding box center [297, 116] width 8 height 6
click at [298, 115] on icon at bounding box center [297, 116] width 4 height 4
click at [371, 109] on div at bounding box center [370, 111] width 7 height 7
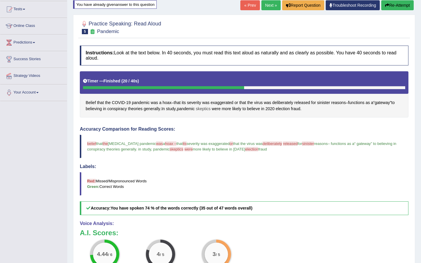
click at [209, 111] on span "skeptics" at bounding box center [203, 109] width 15 height 6
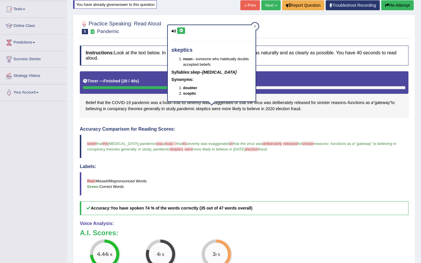
click at [183, 32] on button at bounding box center [181, 31] width 8 height 6
click at [256, 27] on icon at bounding box center [255, 26] width 3 height 3
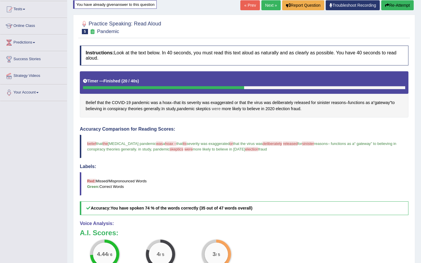
click at [221, 109] on span "were" at bounding box center [216, 109] width 9 height 6
click at [225, 68] on icon at bounding box center [227, 68] width 4 height 4
click at [236, 62] on div at bounding box center [235, 63] width 7 height 7
click at [290, 109] on span "election" at bounding box center [283, 109] width 14 height 6
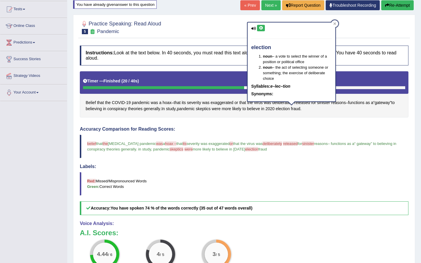
click at [262, 27] on icon at bounding box center [261, 28] width 4 height 4
click at [336, 22] on icon at bounding box center [335, 23] width 3 height 3
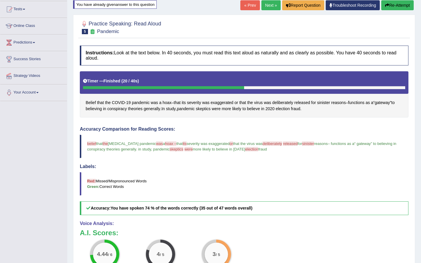
click at [392, 5] on button "Re-Attempt" at bounding box center [398, 5] width 32 height 10
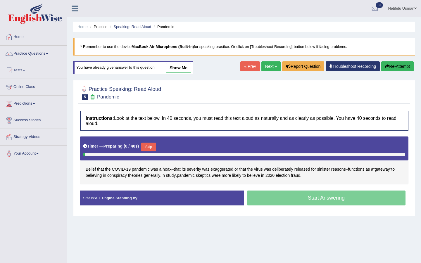
scroll to position [44, 0]
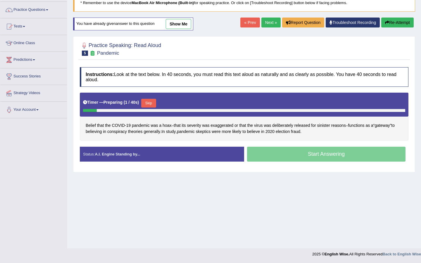
click at [152, 106] on button "Skip" at bounding box center [148, 103] width 15 height 9
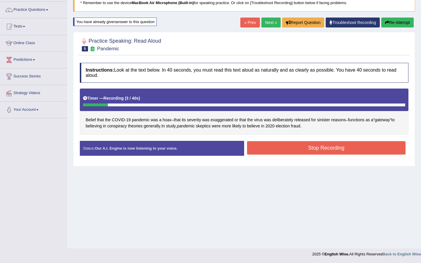
click at [390, 21] on button "Re-Attempt" at bounding box center [398, 23] width 32 height 10
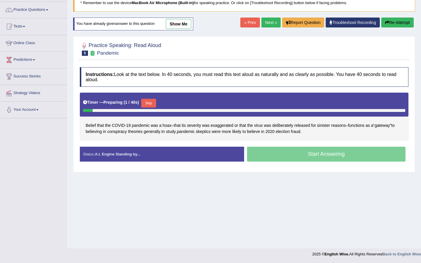
click at [150, 103] on button "Skip" at bounding box center [148, 103] width 15 height 9
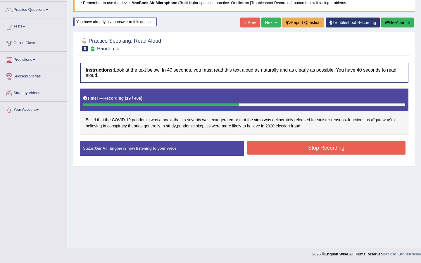
click at [276, 147] on button "Stop Recording" at bounding box center [326, 147] width 159 height 13
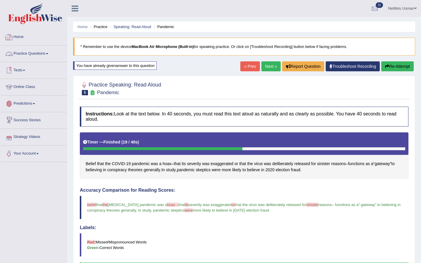
click at [36, 54] on link "Practice Questions" at bounding box center [33, 53] width 67 height 15
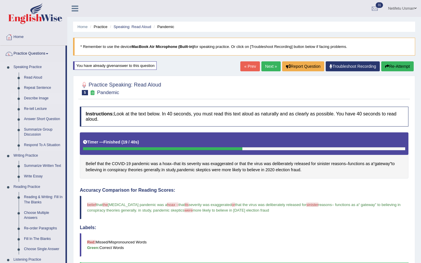
click at [30, 100] on link "Describe Image" at bounding box center [43, 98] width 44 height 11
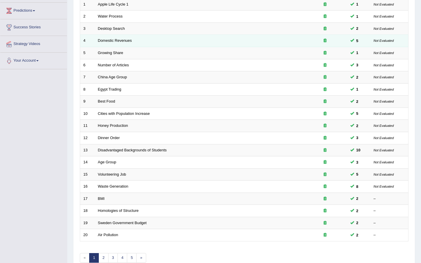
scroll to position [124, 0]
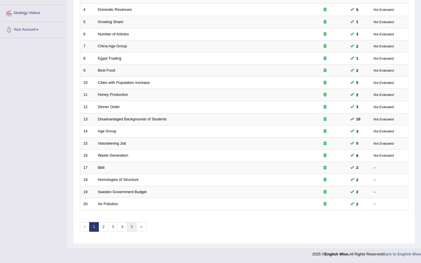
click at [133, 228] on link "5" at bounding box center [132, 227] width 10 height 10
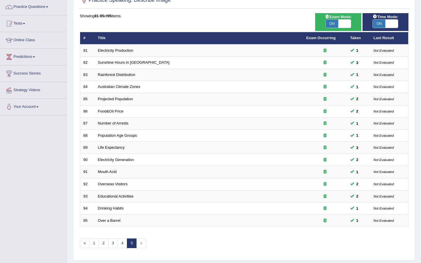
scroll to position [63, 0]
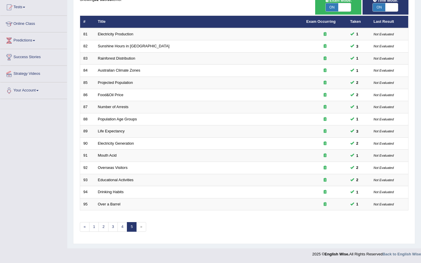
click at [140, 228] on span "»" at bounding box center [141, 227] width 10 height 10
click at [94, 225] on link "1" at bounding box center [94, 227] width 10 height 10
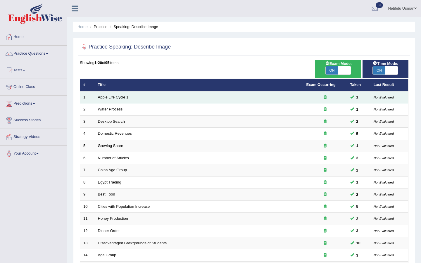
click at [110, 95] on td "Apple Life Cycle 1" at bounding box center [199, 97] width 209 height 12
click at [120, 96] on link "Apple Life Cycle 1" at bounding box center [113, 97] width 31 height 4
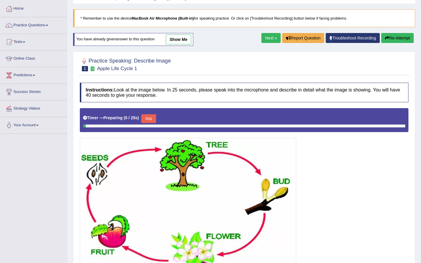
scroll to position [47, 0]
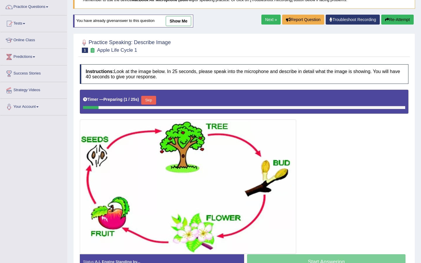
click at [147, 102] on button "Skip" at bounding box center [148, 100] width 15 height 9
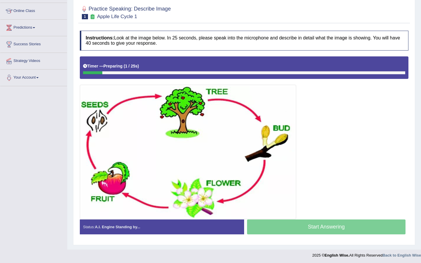
scroll to position [77, 0]
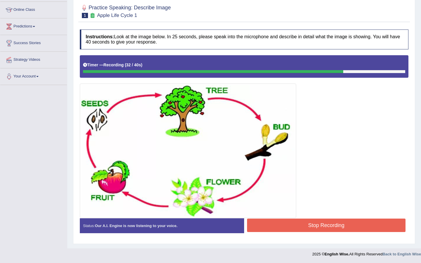
click at [297, 222] on button "Stop Recording" at bounding box center [326, 225] width 159 height 13
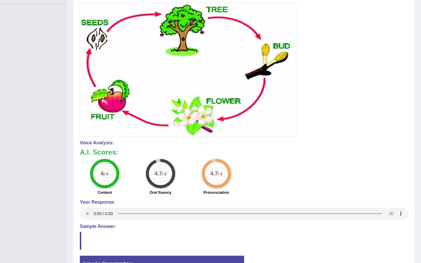
scroll to position [0, 0]
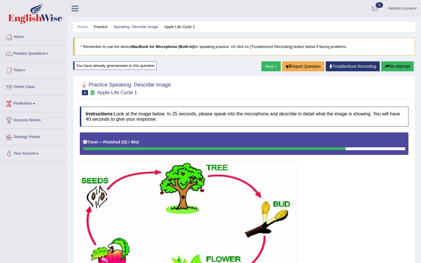
click at [267, 68] on link "Next »" at bounding box center [271, 66] width 19 height 10
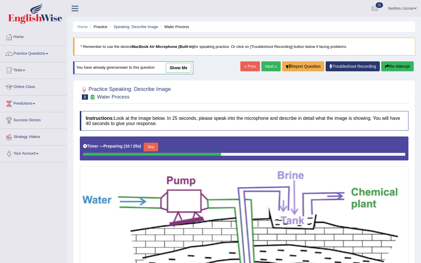
click at [150, 144] on button "Skip" at bounding box center [151, 147] width 15 height 9
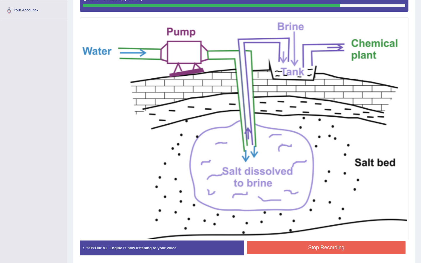
scroll to position [166, 0]
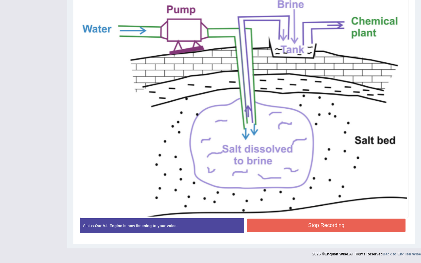
click at [267, 222] on button "Stop Recording" at bounding box center [326, 225] width 159 height 13
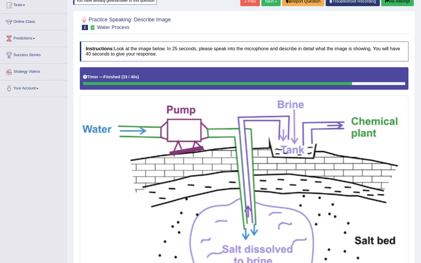
scroll to position [0, 0]
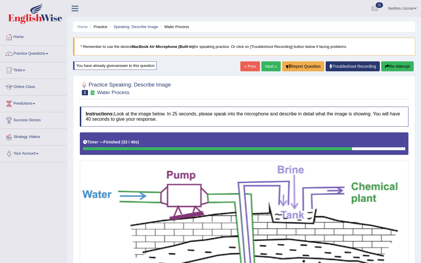
click at [268, 70] on link "Next »" at bounding box center [271, 66] width 19 height 10
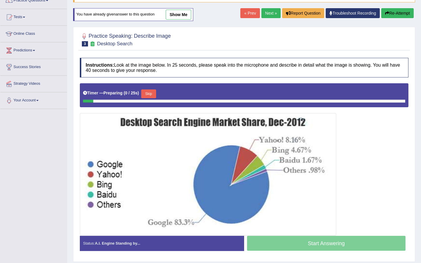
scroll to position [59, 0]
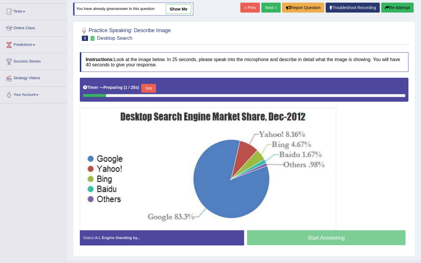
click at [151, 87] on button "Skip" at bounding box center [148, 88] width 15 height 9
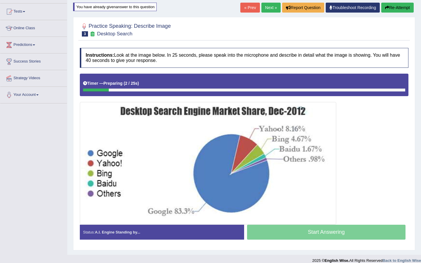
scroll to position [65, 0]
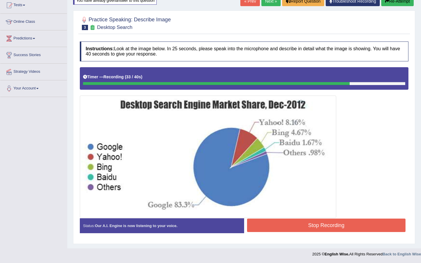
click at [258, 228] on button "Stop Recording" at bounding box center [326, 225] width 159 height 13
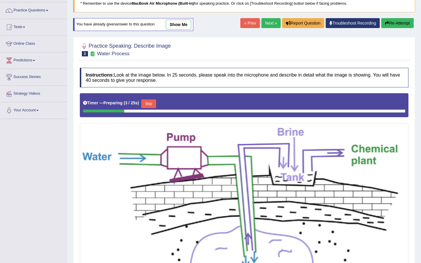
scroll to position [10, 0]
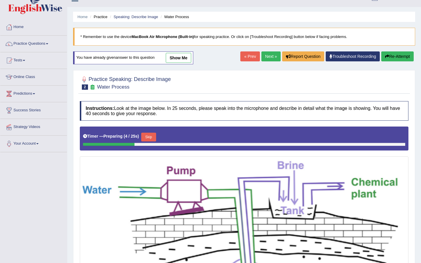
click at [265, 57] on link "Next »" at bounding box center [271, 56] width 19 height 10
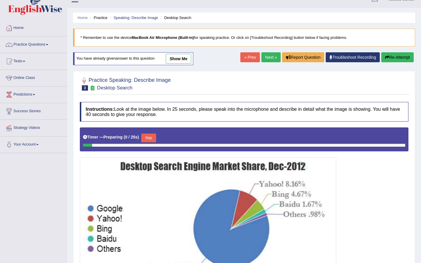
scroll to position [11, 0]
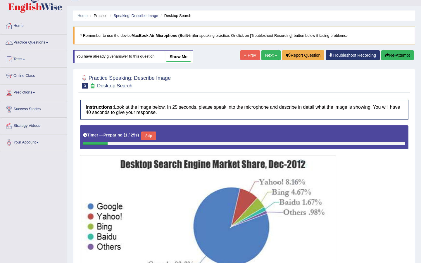
click at [178, 57] on link "show me" at bounding box center [178, 57] width 25 height 10
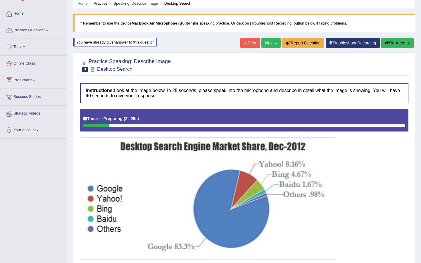
scroll to position [23, 0]
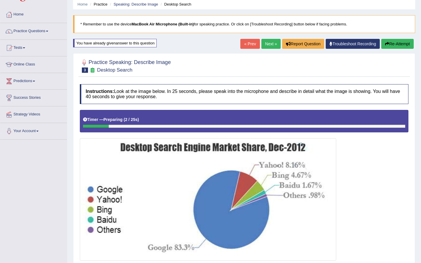
click at [390, 47] on button "Re-Attempt" at bounding box center [398, 44] width 32 height 10
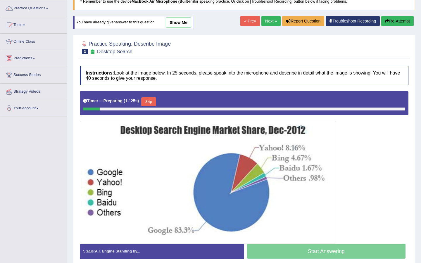
scroll to position [66, 0]
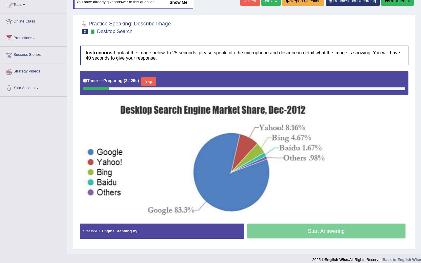
click at [153, 82] on button "Skip" at bounding box center [148, 81] width 15 height 9
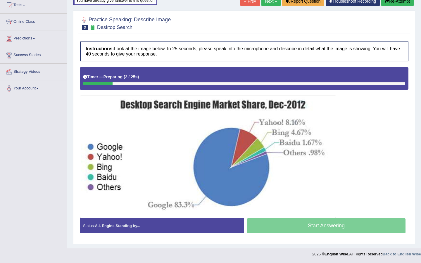
scroll to position [65, 0]
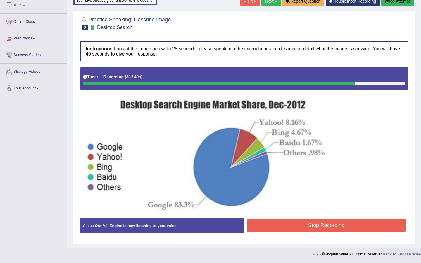
click at [274, 224] on button "Stop Recording" at bounding box center [326, 225] width 159 height 13
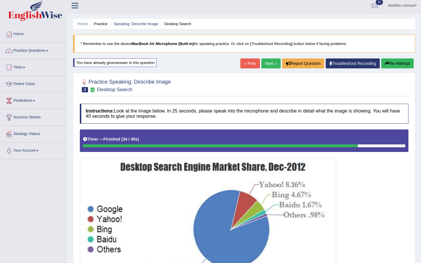
scroll to position [0, 0]
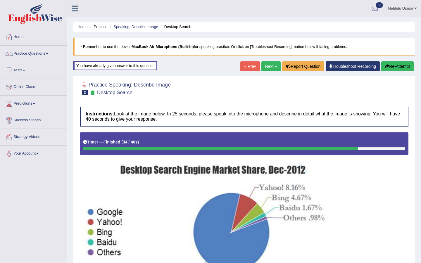
click at [394, 69] on button "Re-Attempt" at bounding box center [398, 66] width 32 height 10
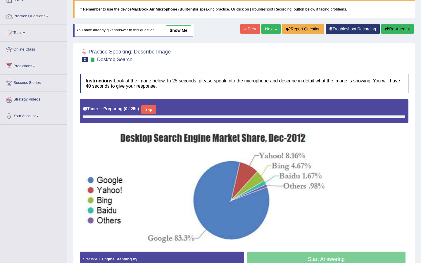
scroll to position [37, 0]
click at [152, 110] on button "Skip" at bounding box center [148, 109] width 15 height 9
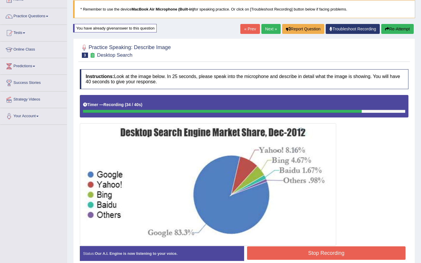
click at [260, 255] on button "Stop Recording" at bounding box center [326, 253] width 159 height 13
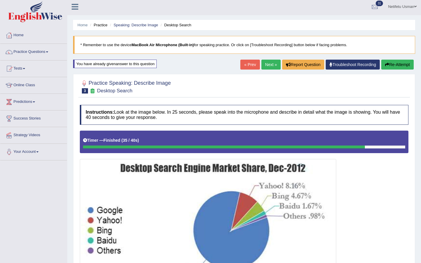
scroll to position [0, 0]
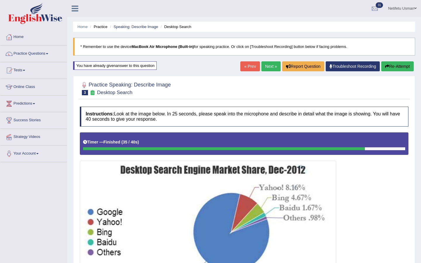
click at [268, 65] on link "Next »" at bounding box center [271, 66] width 19 height 10
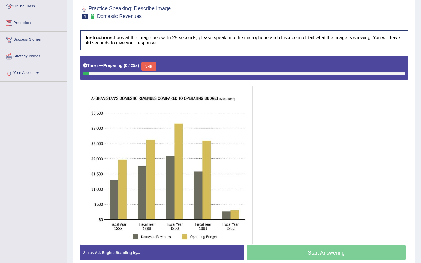
scroll to position [95, 0]
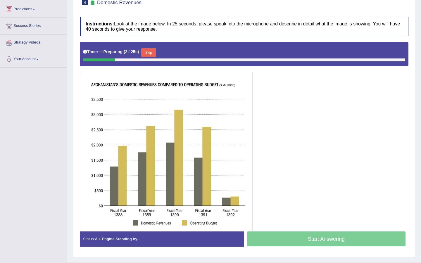
click at [147, 54] on button "Skip" at bounding box center [148, 52] width 15 height 9
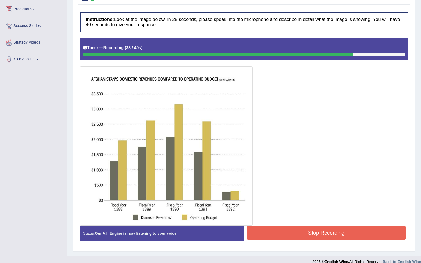
click at [259, 234] on button "Stop Recording" at bounding box center [326, 232] width 159 height 13
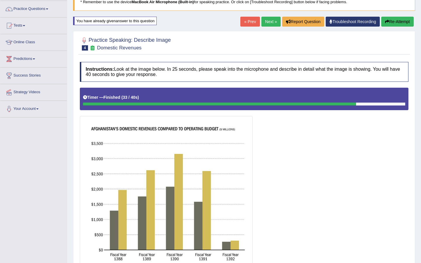
scroll to position [0, 0]
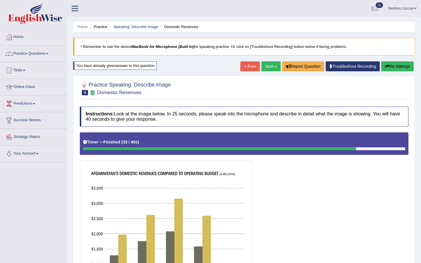
click at [386, 70] on button "Re-Attempt" at bounding box center [398, 66] width 32 height 10
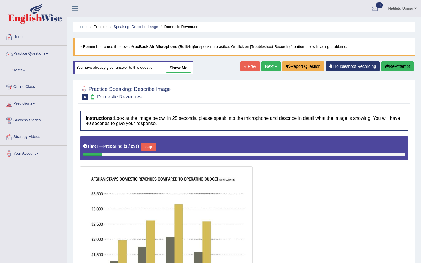
click at [154, 145] on button "Skip" at bounding box center [148, 147] width 15 height 9
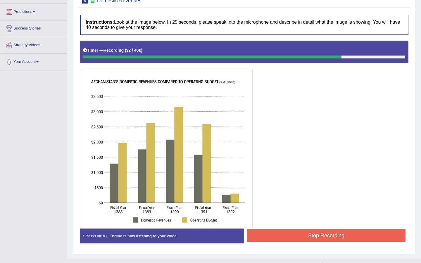
scroll to position [102, 0]
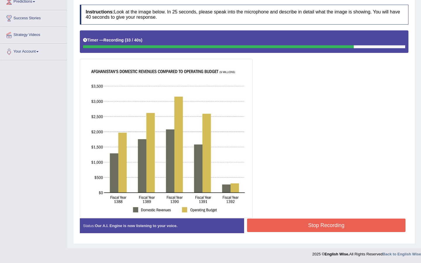
click at [307, 225] on button "Stop Recording" at bounding box center [326, 225] width 159 height 13
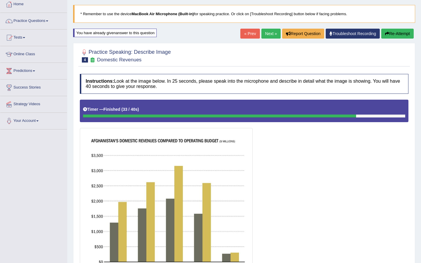
scroll to position [0, 0]
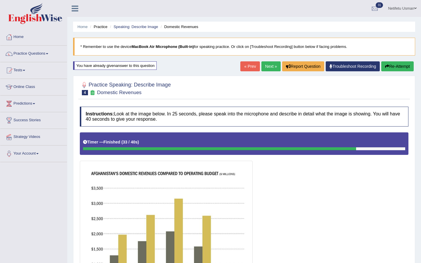
click at [263, 65] on link "Next »" at bounding box center [271, 66] width 19 height 10
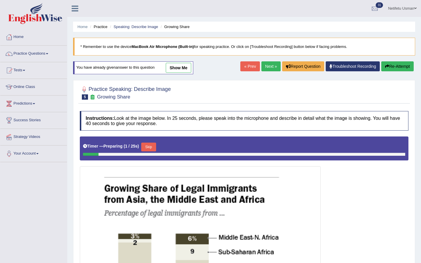
click at [153, 149] on button "Skip" at bounding box center [148, 147] width 15 height 9
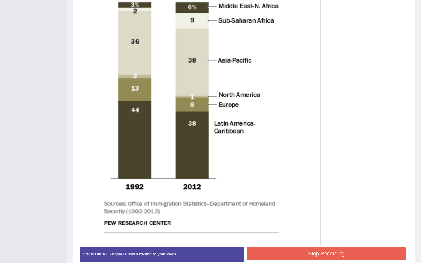
scroll to position [234, 0]
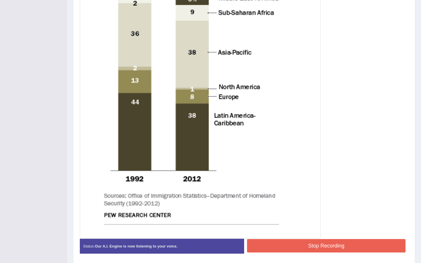
click at [292, 254] on div "Stop Recording" at bounding box center [326, 246] width 164 height 15
click at [290, 243] on button "Stop Recording" at bounding box center [326, 245] width 159 height 13
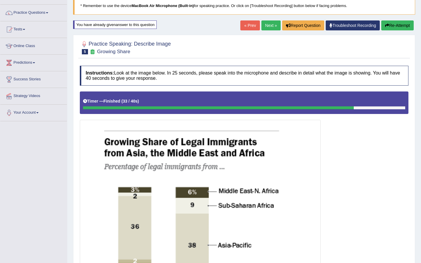
scroll to position [31, 0]
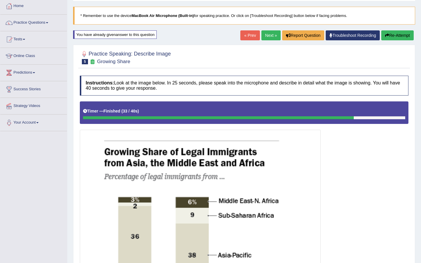
click at [265, 36] on link "Next »" at bounding box center [271, 35] width 19 height 10
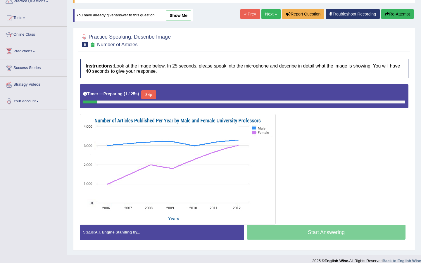
scroll to position [59, 0]
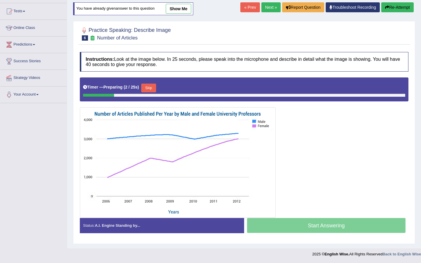
click at [152, 89] on button "Skip" at bounding box center [148, 88] width 15 height 9
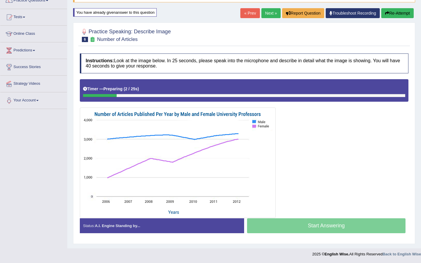
scroll to position [53, 0]
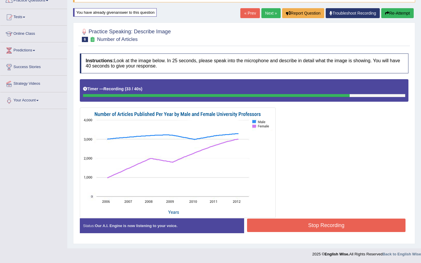
click at [304, 224] on button "Stop Recording" at bounding box center [326, 225] width 159 height 13
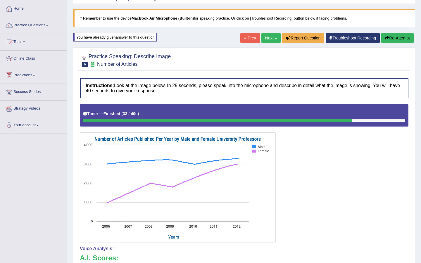
scroll to position [21, 0]
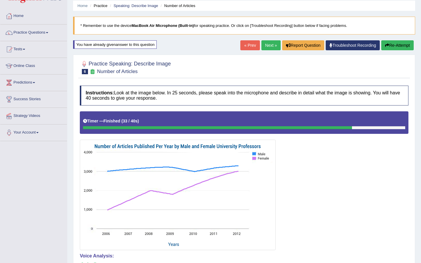
click at [265, 43] on link "Next »" at bounding box center [271, 45] width 19 height 10
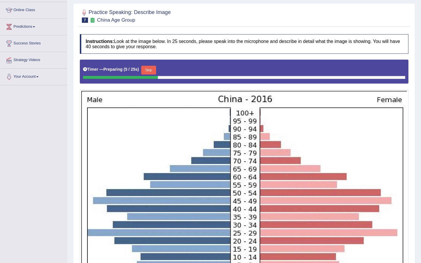
scroll to position [83, 0]
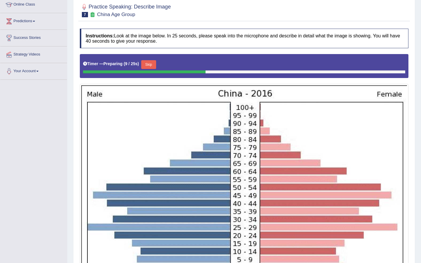
click at [152, 66] on button "Skip" at bounding box center [148, 64] width 15 height 9
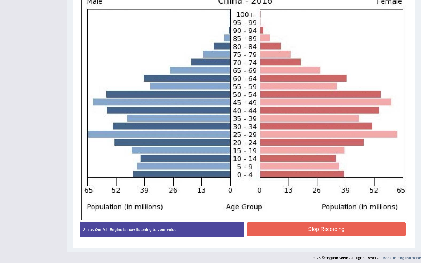
scroll to position [174, 0]
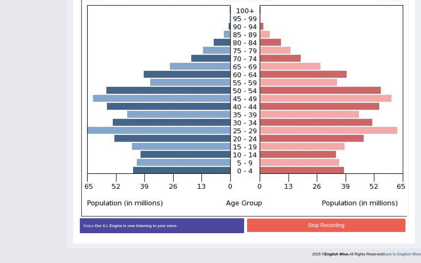
click at [278, 232] on div "Stop Recording" at bounding box center [326, 226] width 164 height 15
click at [273, 226] on button "Stop Recording" at bounding box center [326, 225] width 159 height 13
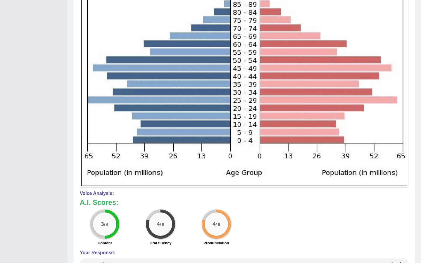
scroll to position [0, 0]
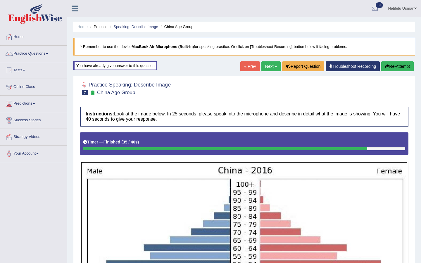
click at [265, 66] on link "Next »" at bounding box center [271, 66] width 19 height 10
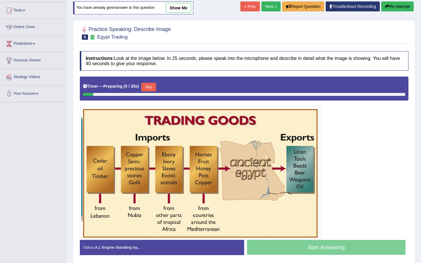
scroll to position [62, 0]
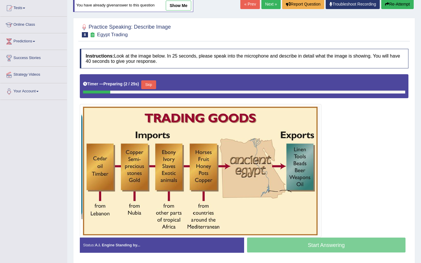
click at [151, 83] on button "Skip" at bounding box center [148, 84] width 15 height 9
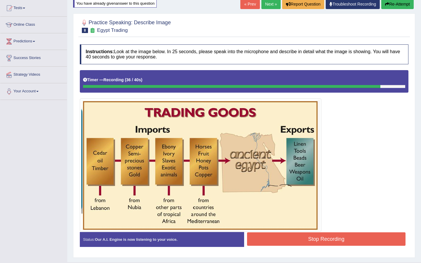
click at [256, 241] on button "Stop Recording" at bounding box center [326, 239] width 159 height 13
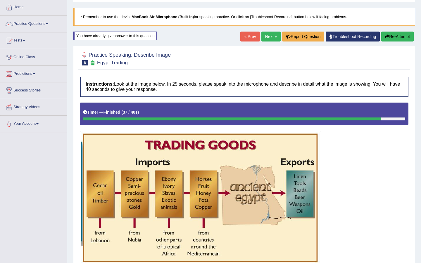
scroll to position [0, 0]
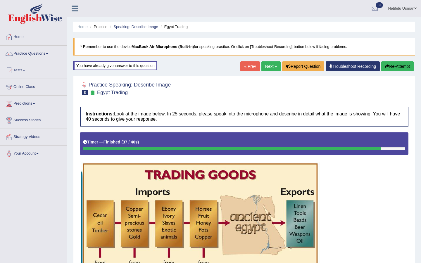
click at [268, 63] on link "Next »" at bounding box center [271, 66] width 19 height 10
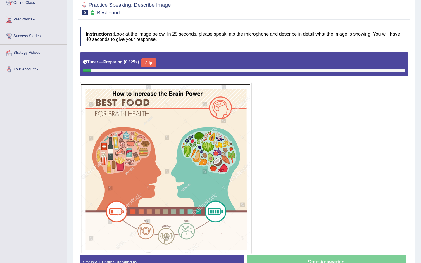
scroll to position [86, 0]
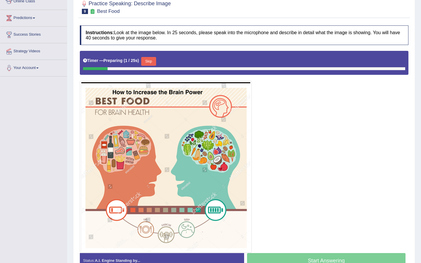
click at [151, 61] on button "Skip" at bounding box center [148, 61] width 15 height 9
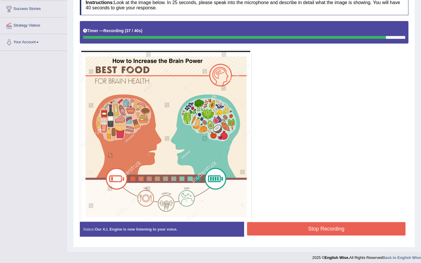
scroll to position [115, 0]
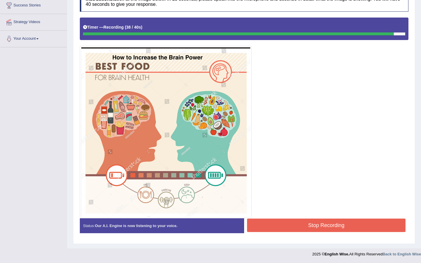
click at [294, 221] on button "Stop Recording" at bounding box center [326, 225] width 159 height 13
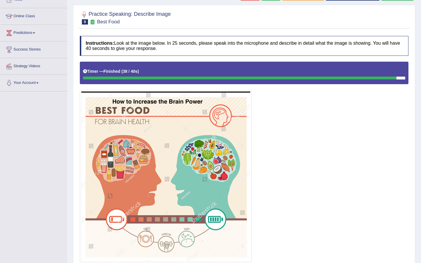
scroll to position [0, 0]
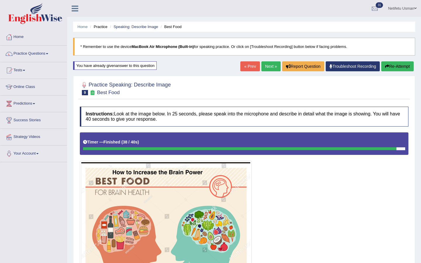
click at [268, 66] on link "Next »" at bounding box center [271, 66] width 19 height 10
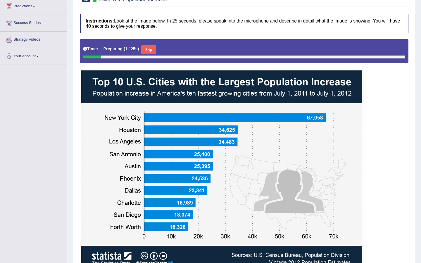
scroll to position [109, 0]
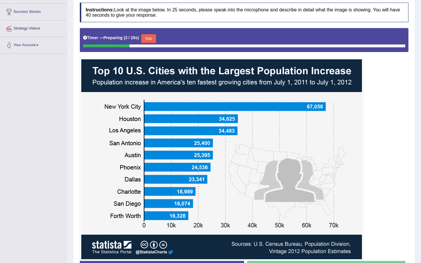
click at [154, 37] on button "Skip" at bounding box center [148, 38] width 15 height 9
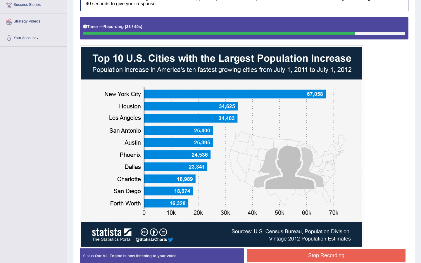
scroll to position [146, 0]
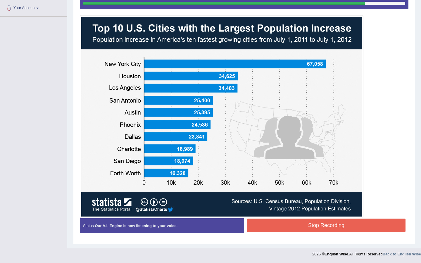
click at [266, 227] on button "Stop Recording" at bounding box center [326, 225] width 159 height 13
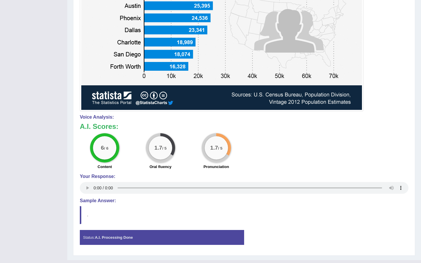
scroll to position [264, 0]
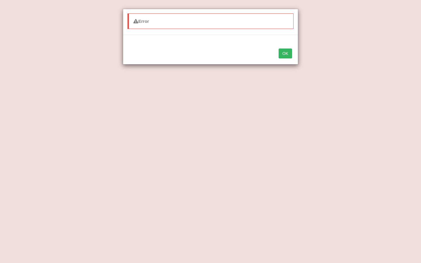
click at [286, 55] on button "OK" at bounding box center [285, 54] width 13 height 10
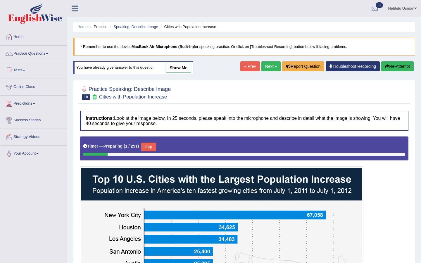
click at [399, 198] on div at bounding box center [244, 253] width 329 height 233
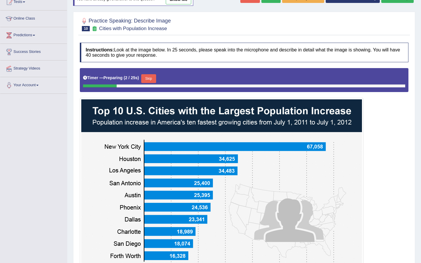
scroll to position [81, 0]
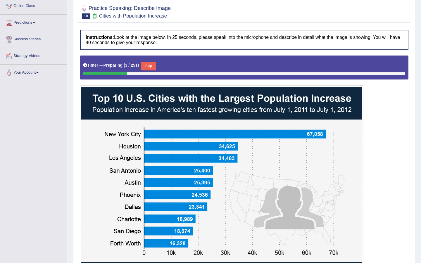
click at [149, 66] on button "Skip" at bounding box center [148, 66] width 15 height 9
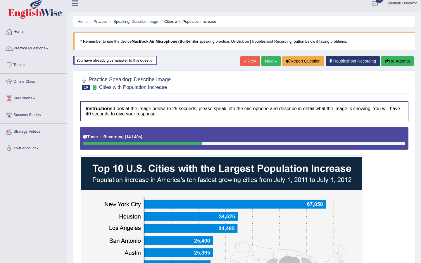
scroll to position [0, 0]
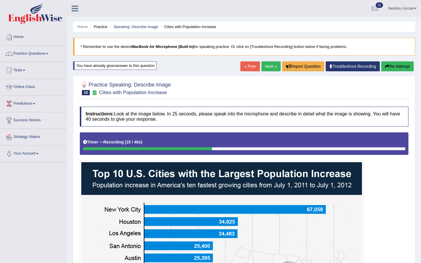
click at [392, 67] on button "Re-Attempt" at bounding box center [398, 66] width 32 height 10
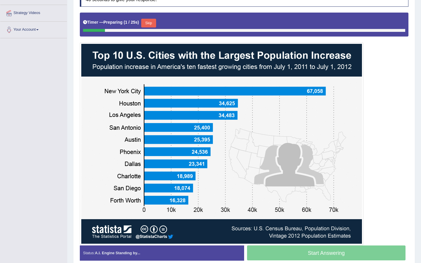
scroll to position [108, 0]
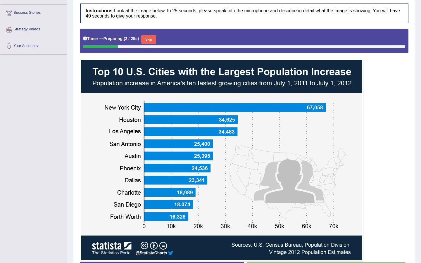
click at [152, 40] on button "Skip" at bounding box center [148, 39] width 15 height 9
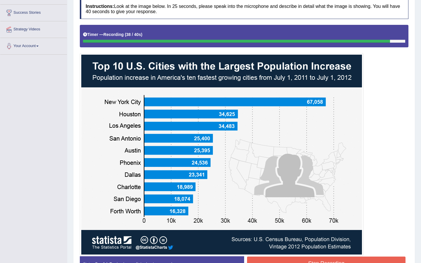
scroll to position [146, 0]
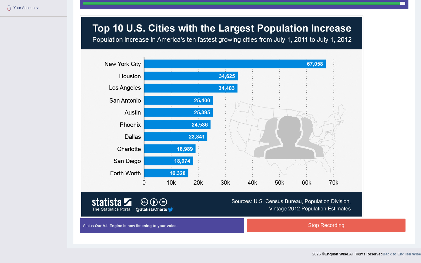
click at [278, 224] on button "Stop Recording" at bounding box center [326, 225] width 159 height 13
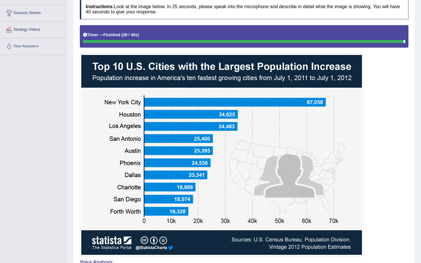
scroll to position [0, 0]
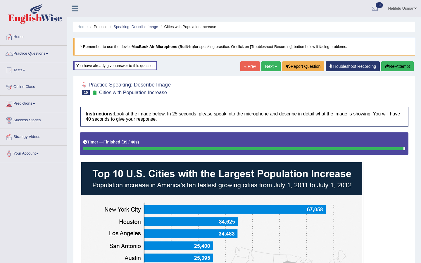
click at [271, 66] on link "Next »" at bounding box center [271, 66] width 19 height 10
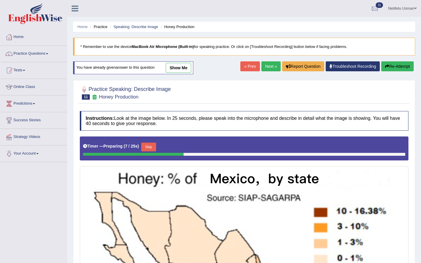
click at [155, 150] on button "Skip" at bounding box center [148, 147] width 15 height 9
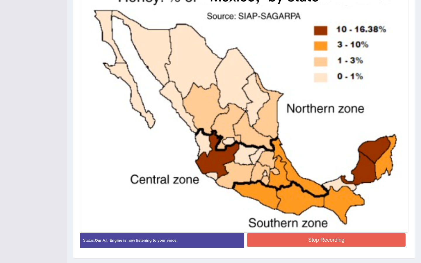
scroll to position [191, 0]
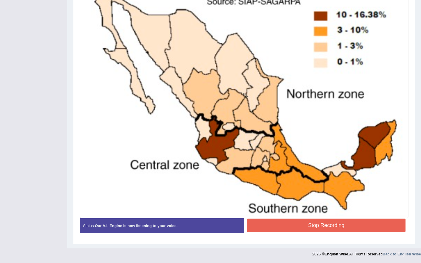
click at [291, 227] on button "Stop Recording" at bounding box center [326, 225] width 159 height 13
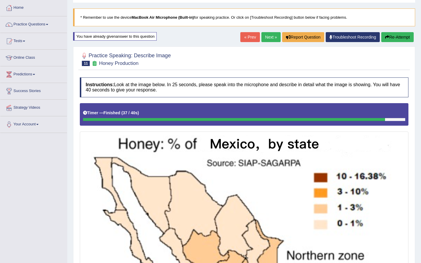
scroll to position [0, 0]
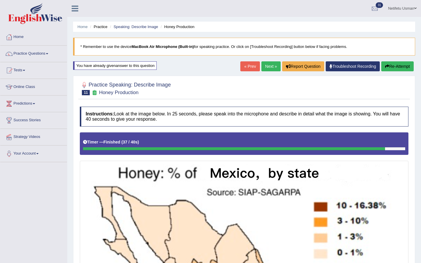
click at [269, 65] on link "Next »" at bounding box center [271, 66] width 19 height 10
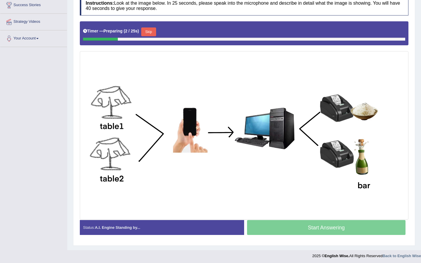
scroll to position [111, 0]
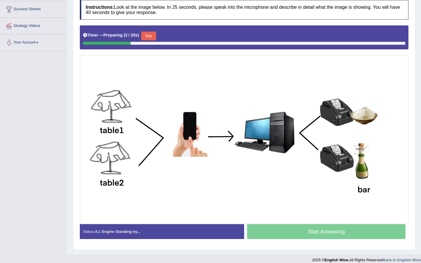
click at [156, 35] on button "Skip" at bounding box center [148, 36] width 15 height 9
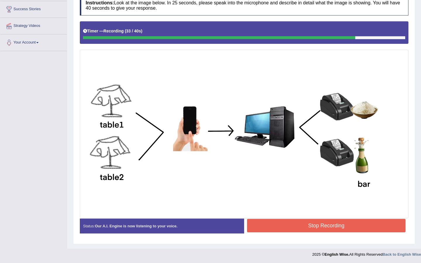
click at [268, 228] on button "Stop Recording" at bounding box center [326, 225] width 159 height 13
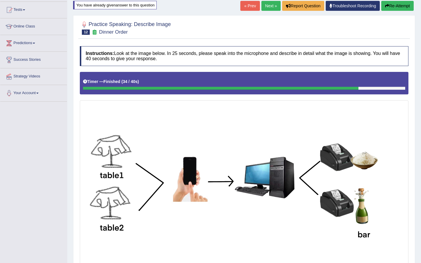
scroll to position [48, 0]
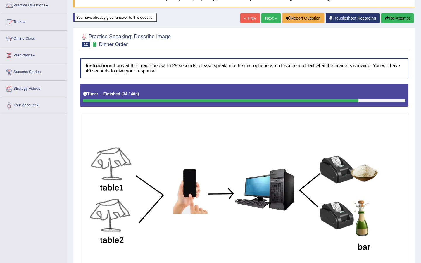
click at [267, 16] on link "Next »" at bounding box center [271, 18] width 19 height 10
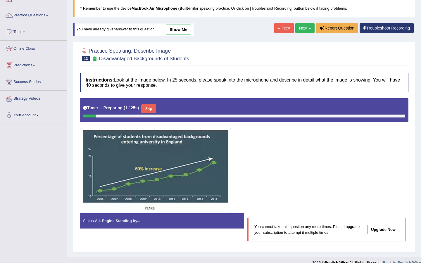
scroll to position [47, 0]
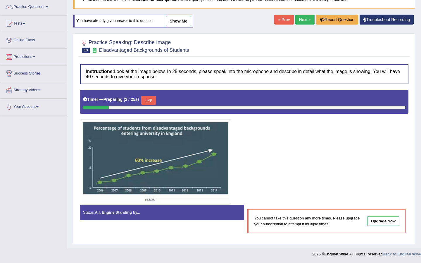
click at [154, 102] on button "Skip" at bounding box center [148, 100] width 15 height 9
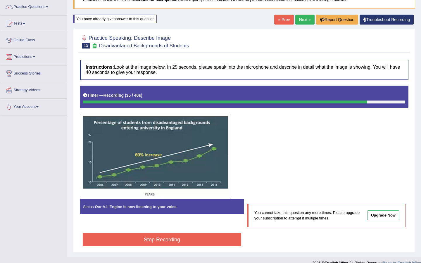
scroll to position [56, 0]
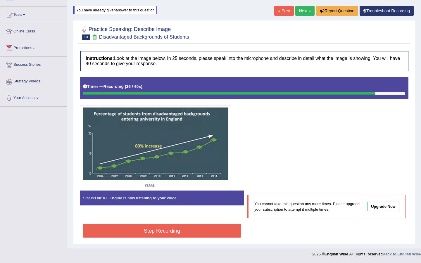
click at [222, 230] on button "Stop Recording" at bounding box center [162, 230] width 159 height 13
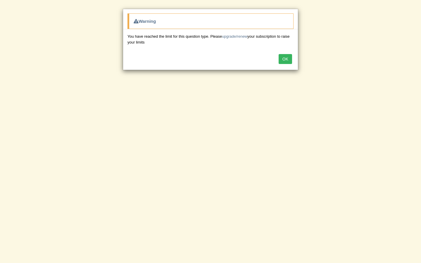
scroll to position [47, 0]
click at [286, 59] on button "OK" at bounding box center [285, 59] width 13 height 10
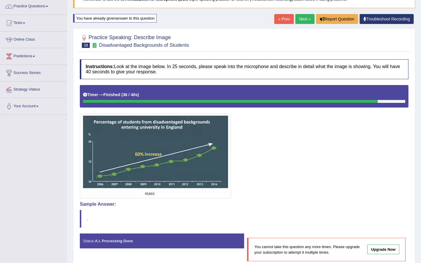
click at [305, 18] on link "Next »" at bounding box center [305, 19] width 19 height 10
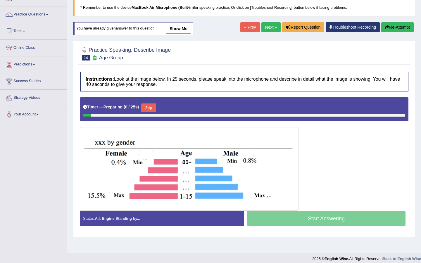
scroll to position [44, 0]
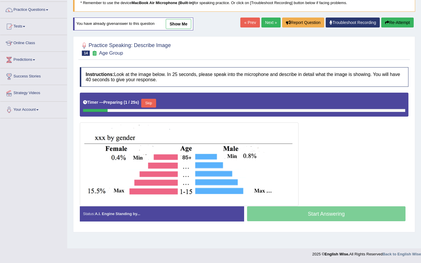
click at [152, 103] on button "Skip" at bounding box center [148, 103] width 15 height 9
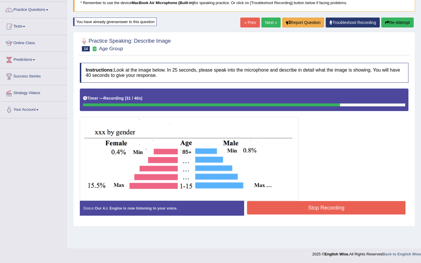
click at [293, 206] on button "Stop Recording" at bounding box center [326, 207] width 159 height 13
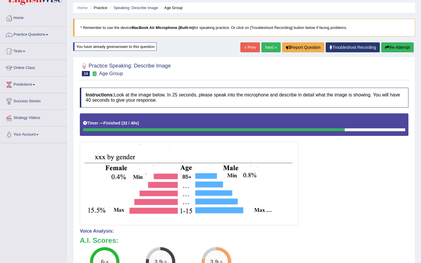
scroll to position [17, 0]
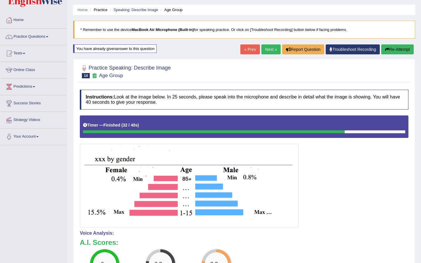
click at [264, 50] on link "Next »" at bounding box center [271, 49] width 19 height 10
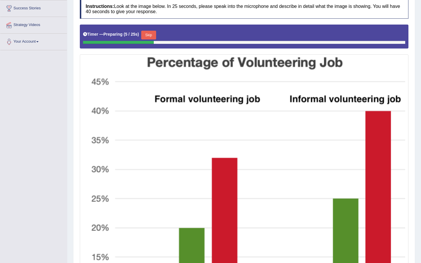
scroll to position [122, 0]
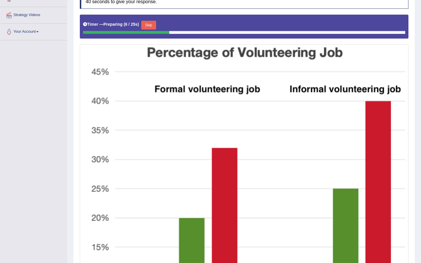
click at [153, 25] on button "Skip" at bounding box center [148, 25] width 15 height 9
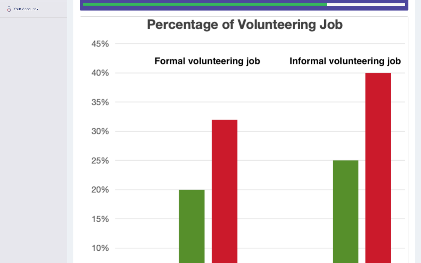
scroll to position [247, 0]
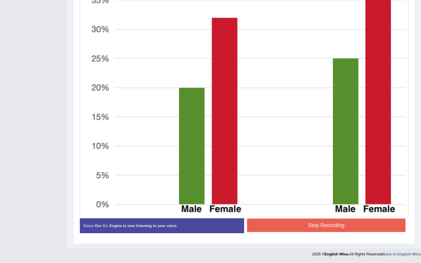
click at [310, 227] on button "Stop Recording" at bounding box center [326, 225] width 159 height 13
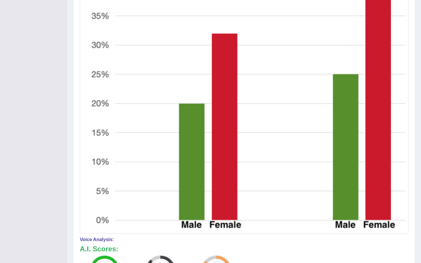
scroll to position [0, 0]
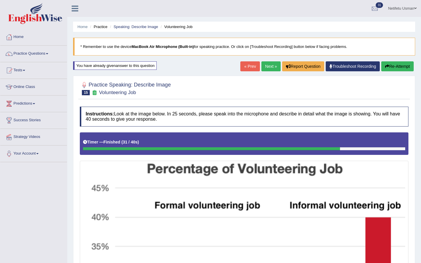
click at [267, 68] on link "Next »" at bounding box center [271, 66] width 19 height 10
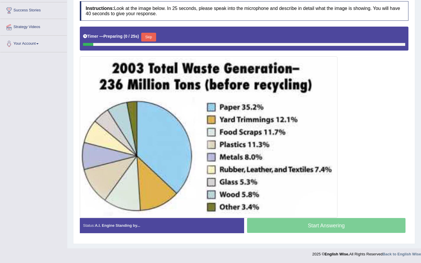
scroll to position [86, 0]
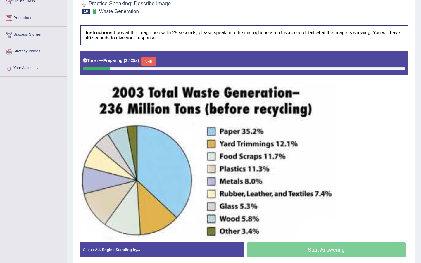
click at [149, 64] on button "Skip" at bounding box center [148, 61] width 15 height 9
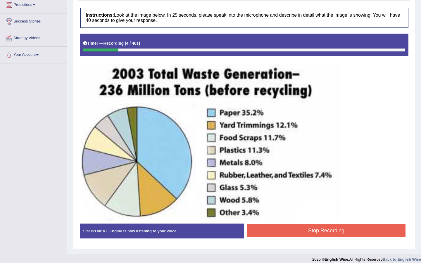
scroll to position [98, 0]
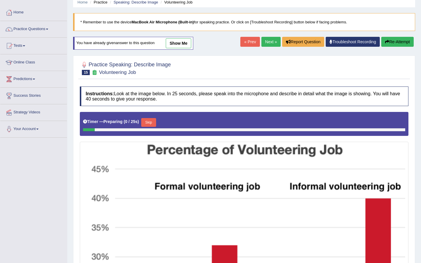
scroll to position [27, 0]
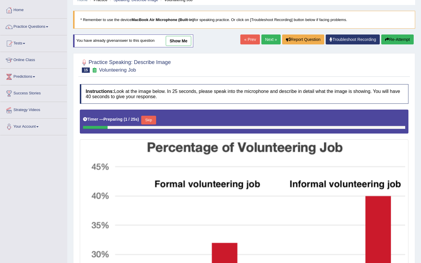
click at [270, 40] on link "Next »" at bounding box center [271, 40] width 19 height 10
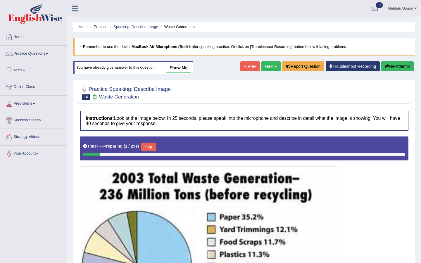
click at [153, 147] on button "Skip" at bounding box center [148, 147] width 15 height 9
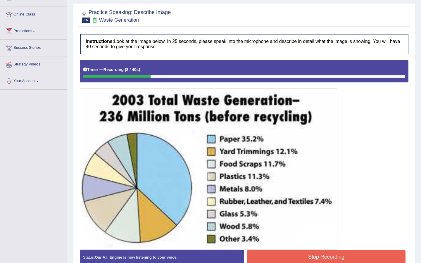
scroll to position [75, 0]
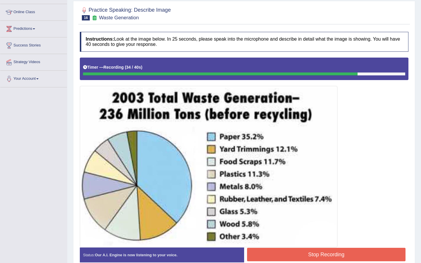
click at [294, 255] on button "Stop Recording" at bounding box center [326, 254] width 159 height 13
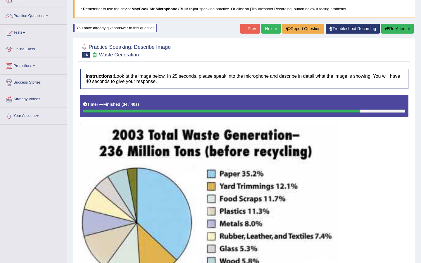
scroll to position [37, 0]
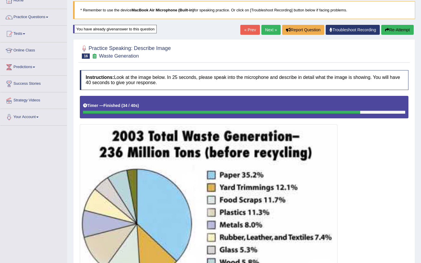
click at [396, 28] on button "Re-Attempt" at bounding box center [398, 30] width 32 height 10
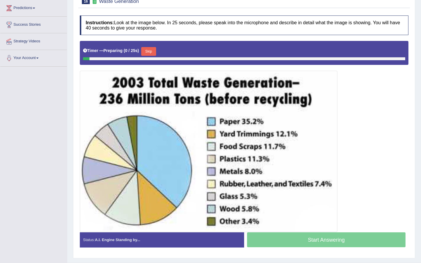
scroll to position [99, 0]
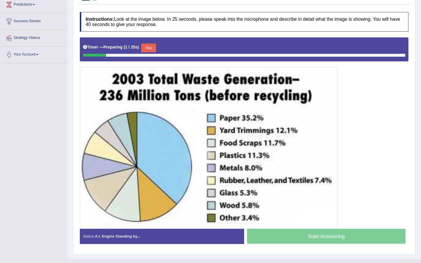
click at [148, 44] on button "Skip" at bounding box center [148, 48] width 15 height 9
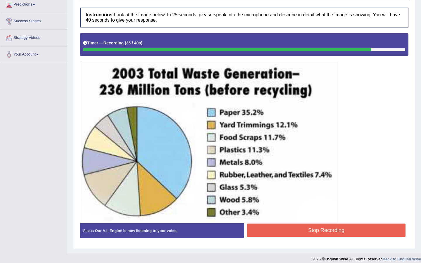
click at [283, 229] on button "Stop Recording" at bounding box center [326, 230] width 159 height 13
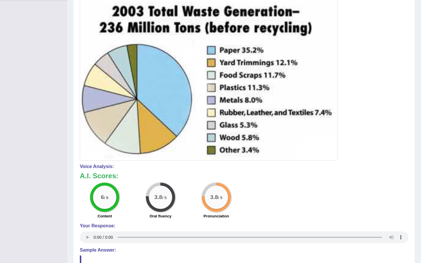
scroll to position [159, 0]
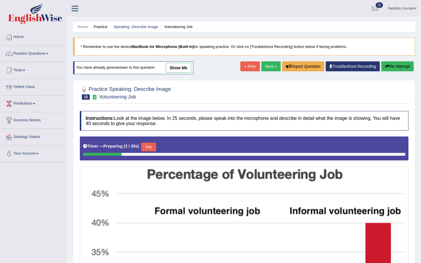
click at [269, 66] on link "Next »" at bounding box center [271, 66] width 19 height 10
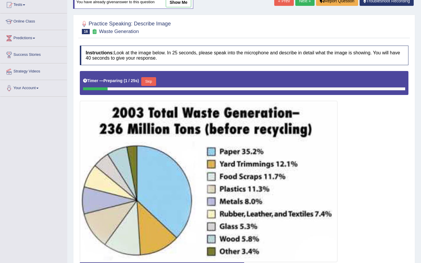
scroll to position [66, 0]
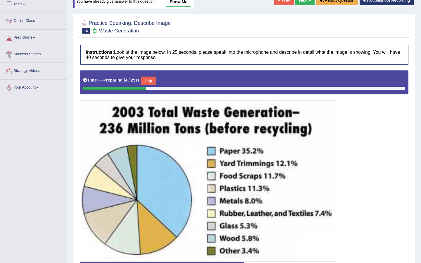
click at [152, 80] on button "Skip" at bounding box center [148, 81] width 15 height 9
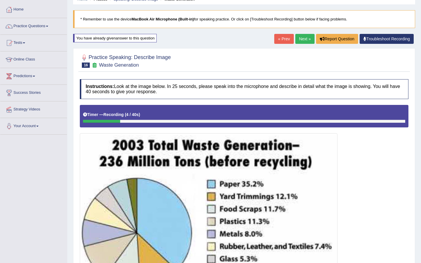
scroll to position [27, 0]
click at [304, 41] on link "Next »" at bounding box center [305, 39] width 19 height 10
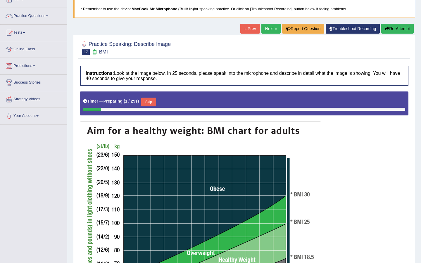
scroll to position [56, 0]
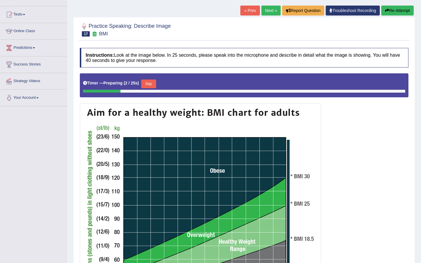
click at [151, 83] on button "Skip" at bounding box center [148, 84] width 15 height 9
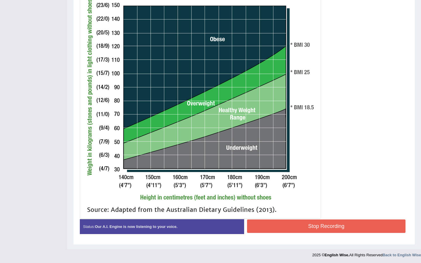
scroll to position [187, 0]
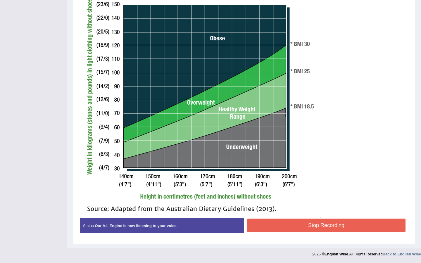
click at [271, 221] on button "Stop Recording" at bounding box center [326, 225] width 159 height 13
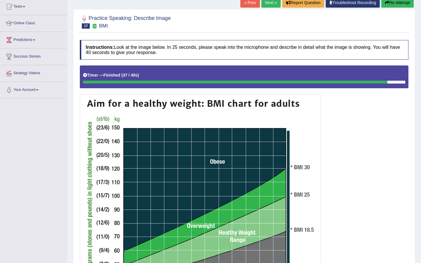
scroll to position [63, 0]
